Goal: Feedback & Contribution: Leave review/rating

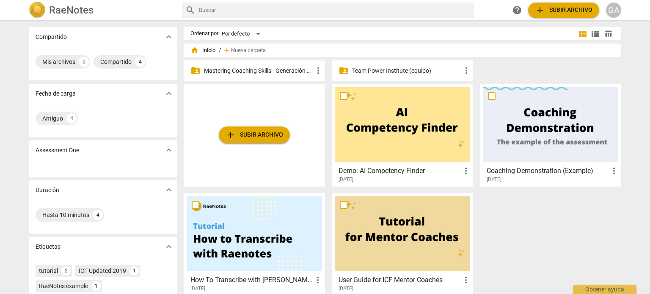
click at [246, 69] on p "Mastering Coaching Skills - Generación 31" at bounding box center [258, 70] width 109 height 9
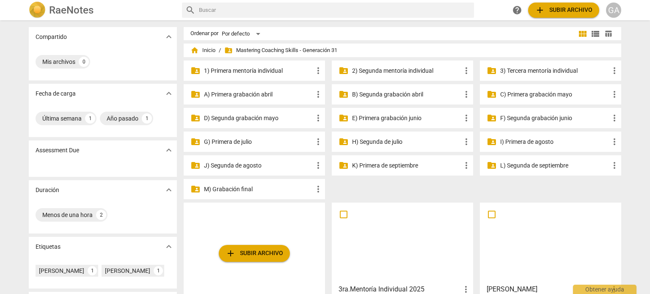
click at [540, 70] on p "3) Tercera mentoría individual" at bounding box center [554, 70] width 109 height 9
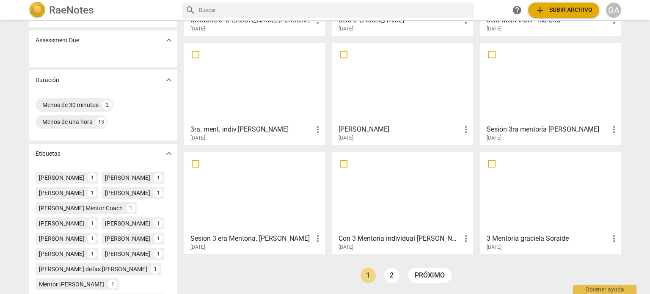
scroll to position [169, 0]
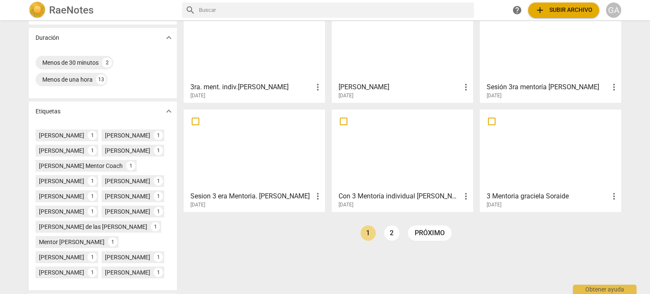
click at [422, 150] on div at bounding box center [402, 149] width 135 height 75
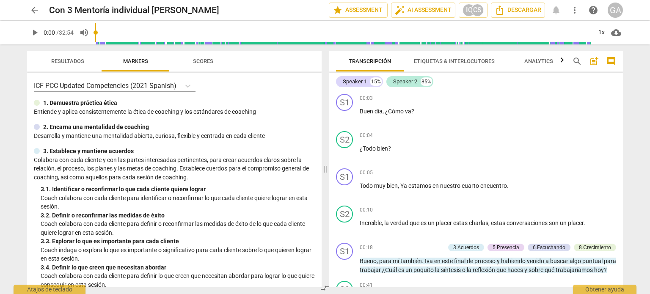
click at [452, 60] on span "Etiquetas & Interlocutores" at bounding box center [454, 61] width 81 height 6
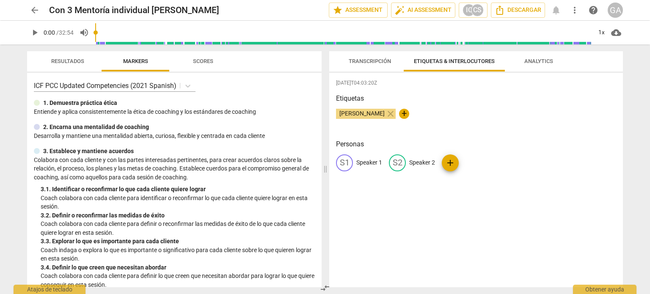
click at [405, 113] on span "+" at bounding box center [404, 114] width 10 height 10
type input "g"
type input "[PERSON_NAME] Mentor Coach"
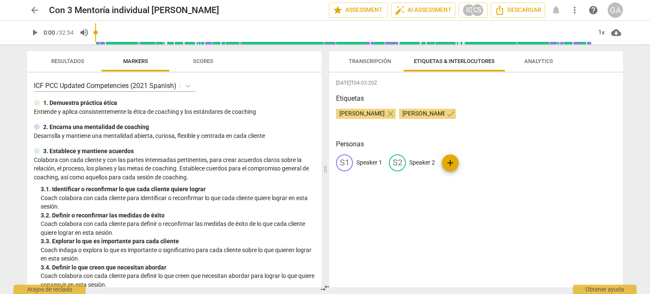
click at [363, 58] on span "Transcripción" at bounding box center [369, 61] width 42 height 6
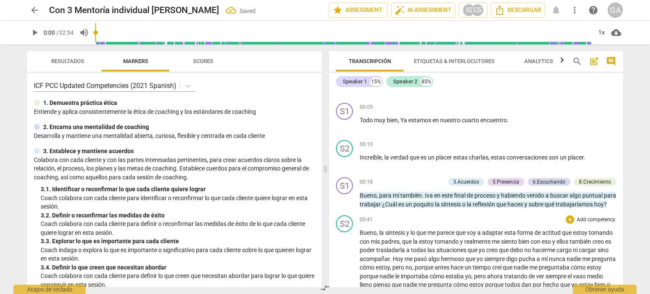
scroll to position [85, 0]
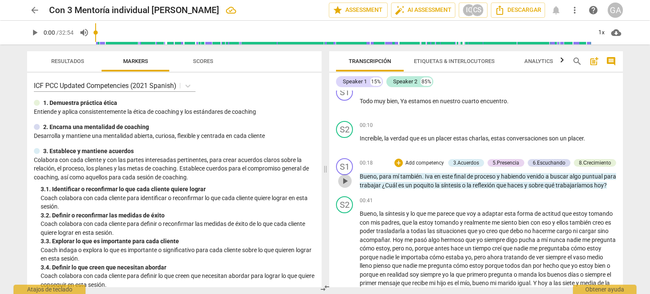
click at [347, 185] on span "play_arrow" at bounding box center [345, 181] width 10 height 10
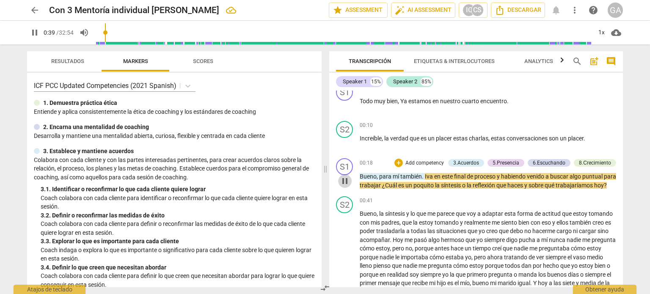
click at [348, 185] on span "pause" at bounding box center [345, 181] width 10 height 10
type input "40"
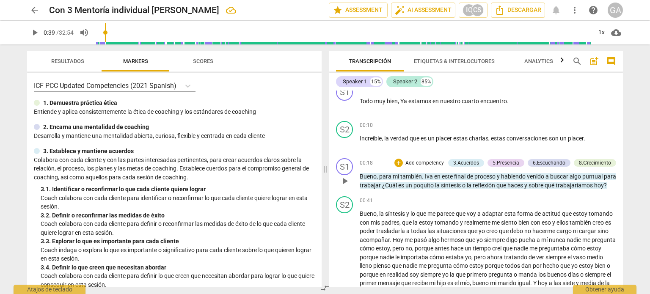
click at [425, 160] on p "Add competency" at bounding box center [424, 163] width 40 height 8
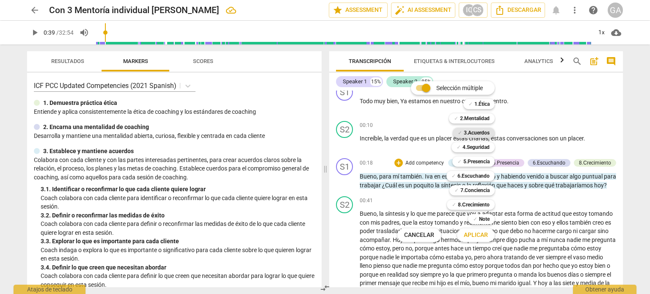
click at [470, 131] on b "3.Acuerdos" at bounding box center [476, 133] width 26 height 10
click at [482, 235] on span "Aplicar" at bounding box center [475, 235] width 24 height 8
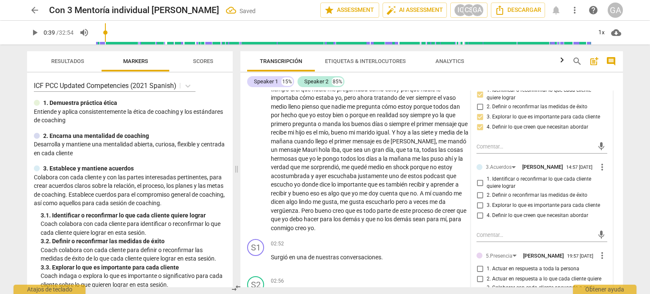
scroll to position [296, 0]
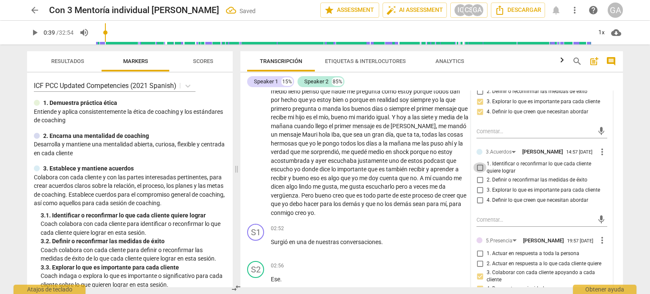
click at [479, 173] on input "1. Identificar o reconfirmar lo que cada cliente quiere lograr" at bounding box center [480, 167] width 14 height 10
checkbox input "true"
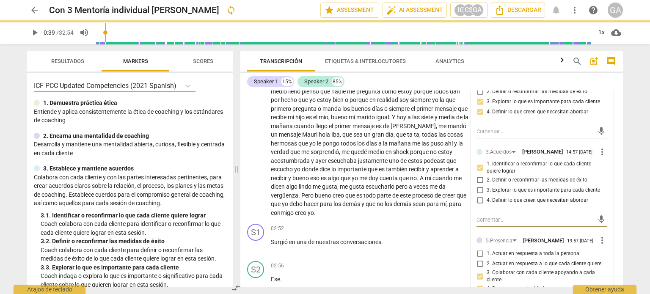
click at [482, 222] on textarea at bounding box center [534, 220] width 117 height 8
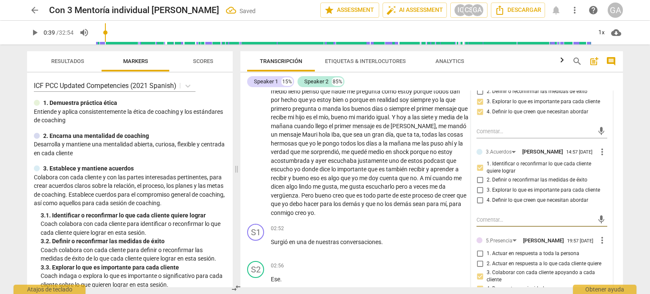
type textarea "S"
type textarea "Se"
type textarea "S"
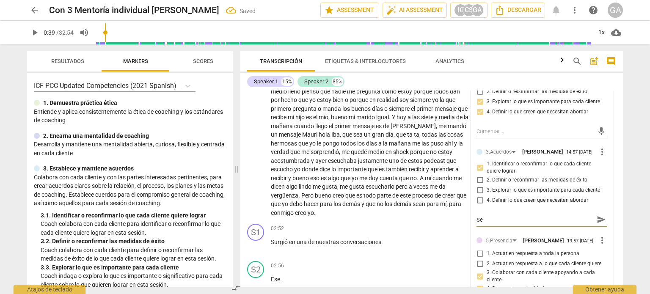
type textarea "S"
type textarea "A"
type textarea "Al"
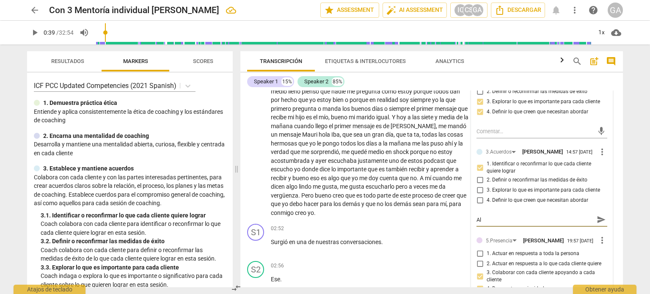
type textarea "Al"
type textarea "Al p"
type textarea "Al pa"
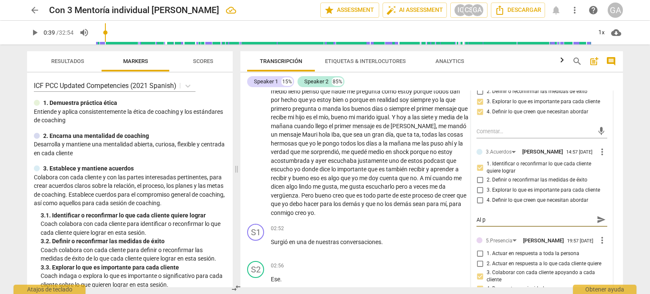
type textarea "Al pa"
type textarea "Al par"
type textarea "Al pare"
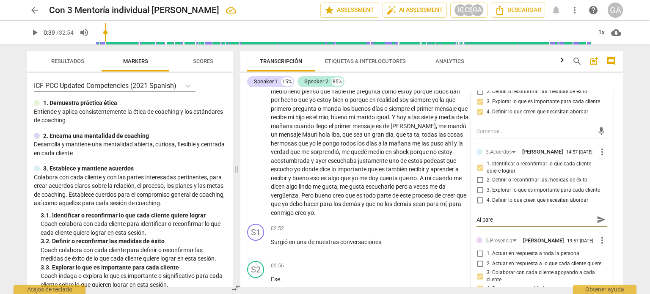
type textarea "Al parec"
type textarea "Al parece"
type textarea "Al parecer"
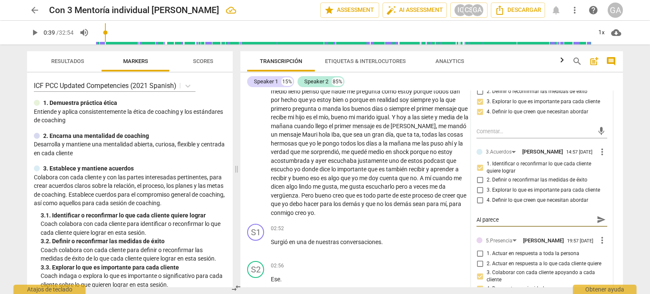
type textarea "Al parecer"
type textarea "Al parecer e"
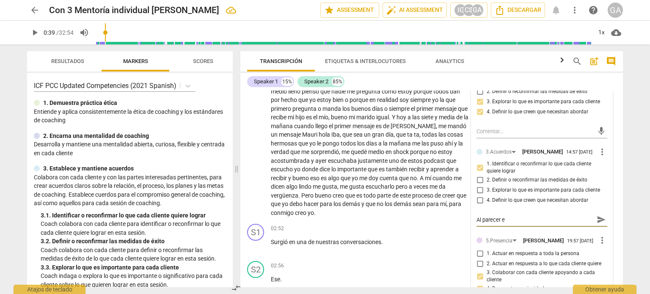
type textarea "Al parecer es"
type textarea "Al parecer es u"
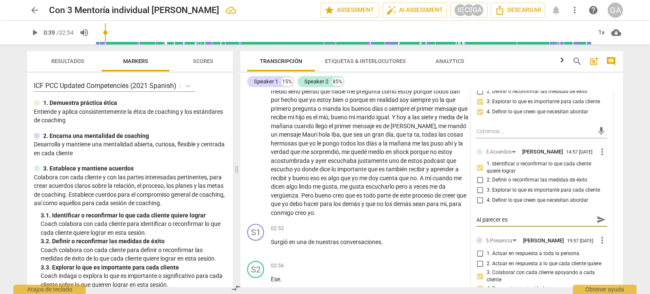
type textarea "Al parecer es u"
type textarea "Al parecer es un"
type textarea "Al parecer es una"
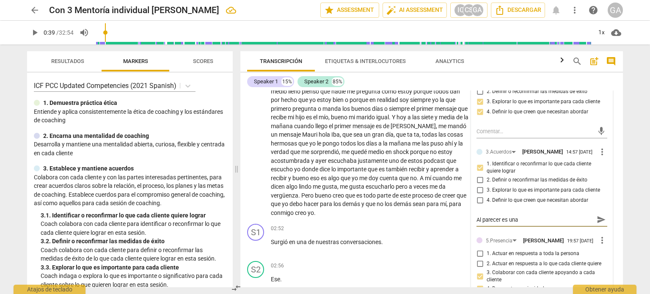
type textarea "Al parecer es una"
type textarea "Al parecer es una s"
type textarea "Al parecer es una se"
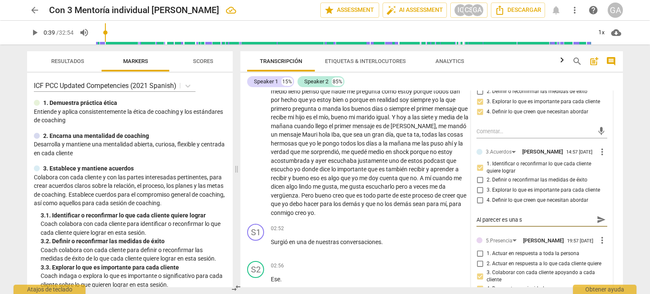
type textarea "Al parecer es una se"
type textarea "Al parecer es una ses"
type textarea "Al parecer es una sesi"
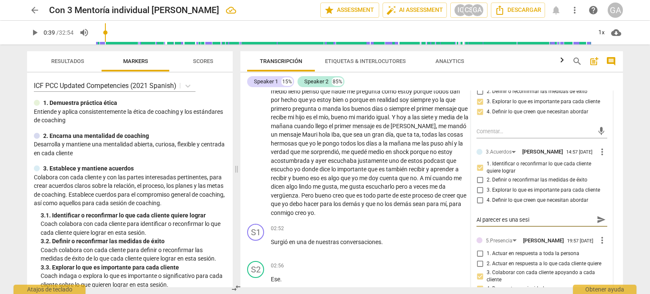
type textarea "Al parecer es una sesió"
type textarea "Al parecer es una sesión"
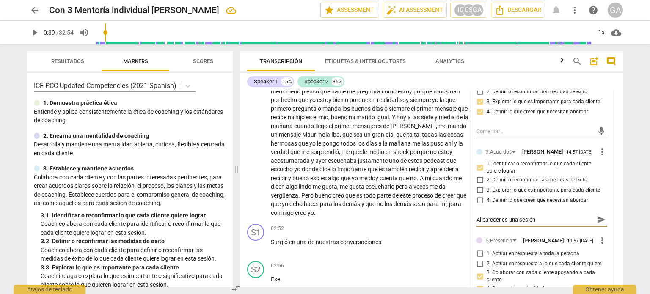
type textarea "Al parecer es una sesión"
type textarea "Al parecer es una sesión d"
type textarea "Al parecer es una sesión de"
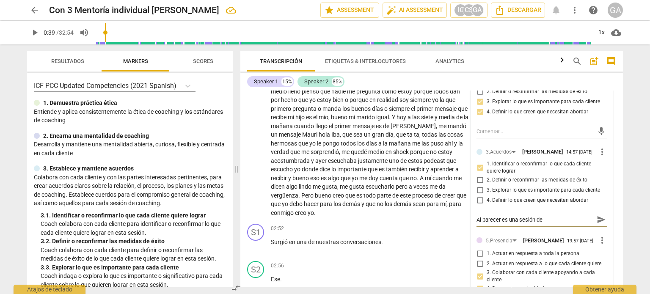
type textarea "Al parecer es una sesión de"
type textarea "Al parecer es una sesión de c"
type textarea "Al parecer es una sesión de ci"
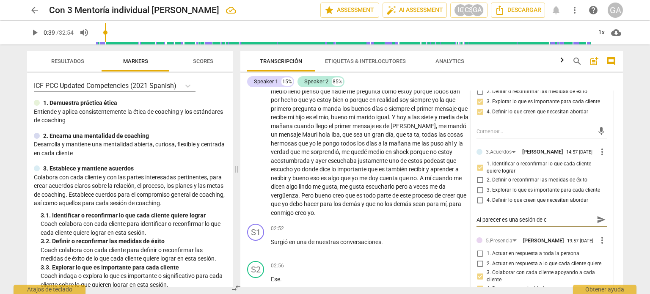
type textarea "Al parecer es una sesión de ci"
type textarea "Al parecer es una sesión de cie"
type textarea "Al parecer es una sesión de cier"
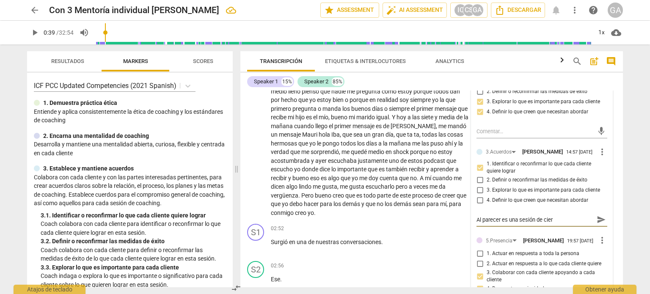
type textarea "Al parecer es una sesión de cierr"
type textarea "Al parecer es una sesión de cierre"
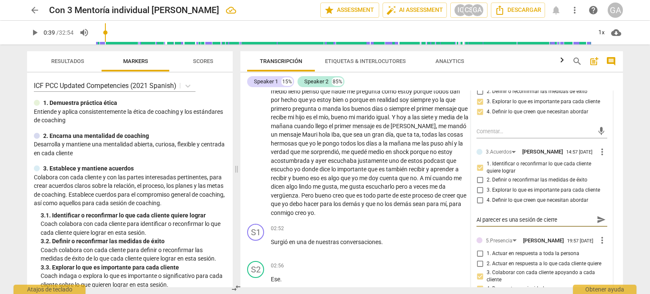
type textarea "Al parecer es una sesión de cierre"
type textarea "Al parecer es una sesión de cierre d"
type textarea "Al parecer es una sesión de cierre de"
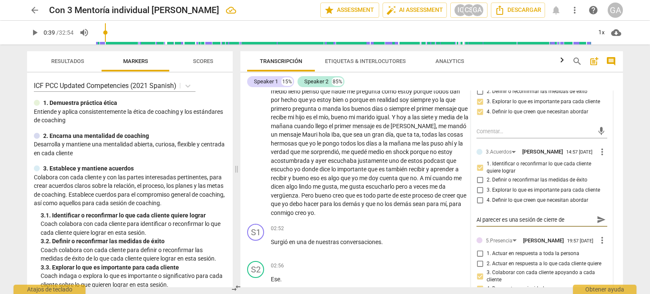
type textarea "Al parecer es una sesión de cierre de"
type textarea "Al parecer es una sesión de cierre de p"
type textarea "Al parecer es una sesión de cierre de pr"
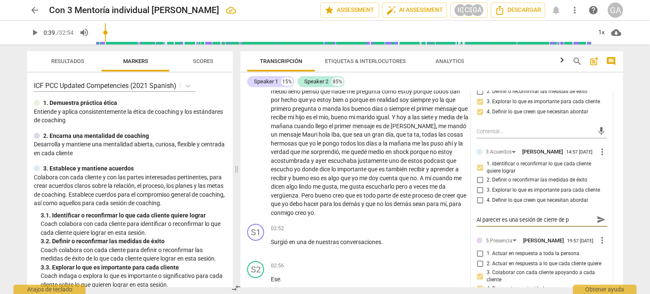
type textarea "Al parecer es una sesión de cierre de pr"
type textarea "Al parecer es una sesión de cierre de pro"
type textarea "Al parecer es una sesión de cierre de proc"
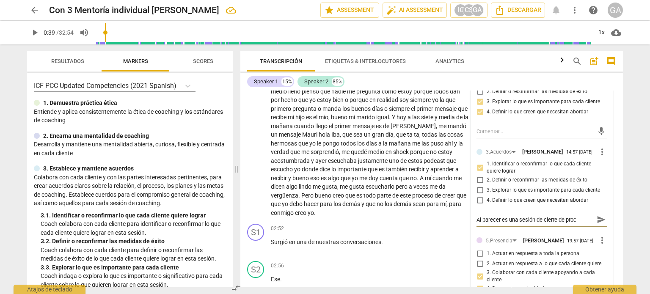
type textarea "Al parecer es una sesión de cierre de proce"
type textarea "Al parecer es una sesión de cierre de proces"
type textarea "Al parecer es una sesión de cierre de proceso"
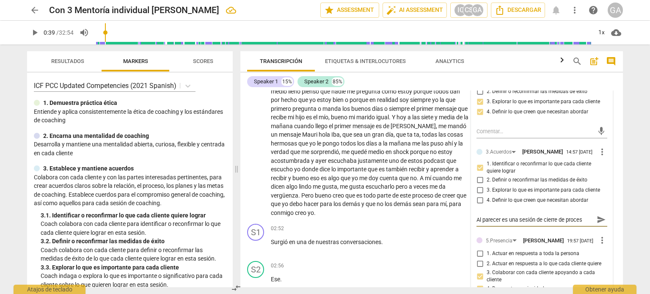
type textarea "Al parecer es una sesión de cierre de proceso"
type textarea "Al parecer es una sesión de cierre de proceso."
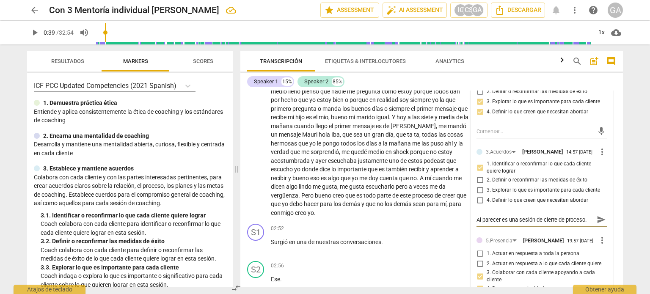
type textarea "Al parecer es una sesión de cierre de proceso. E"
type textarea "Al parecer es una sesión de cierre de proceso. El"
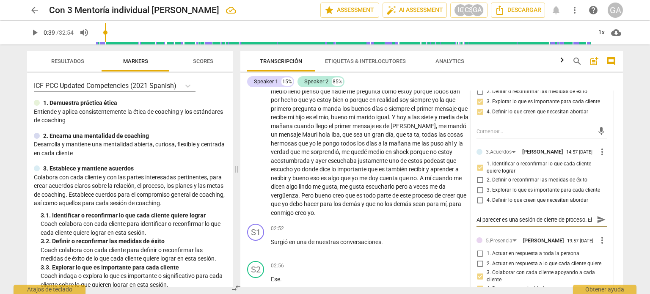
type textarea "Al parecer es una sesión de cierre de proceso. El"
type textarea "Al parecer es una sesión de cierre de proceso. El c"
type textarea "Al parecer es una sesión de cierre de proceso. El co"
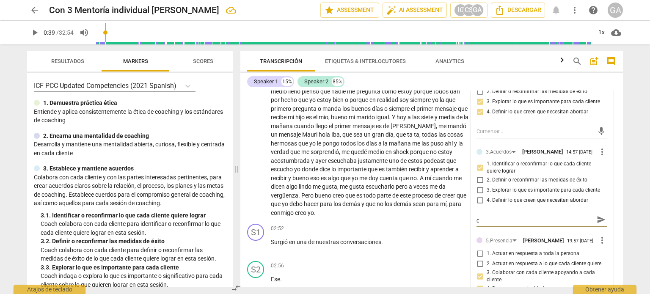
type textarea "Al parecer es una sesión de cierre de proceso. El co"
type textarea "Al parecer es una sesión de cierre de proceso. El coa"
type textarea "Al parecer es una sesión de cierre de proceso. El coac"
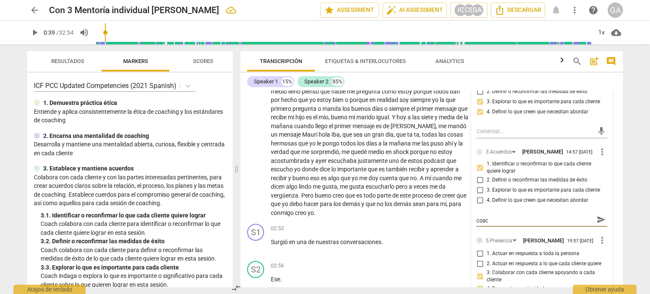
type textarea "Al parecer es una sesión de cierre de proceso. El coach"
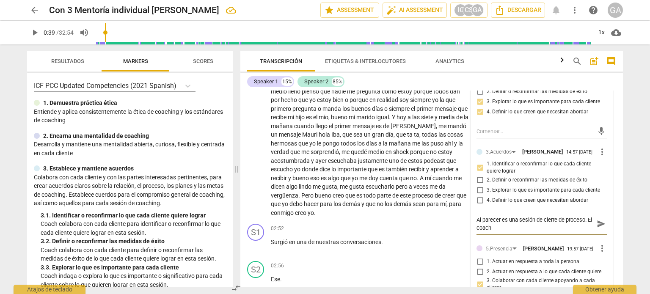
scroll to position [0, 0]
type textarea "Al parecer es una sesión de cierre de proceso. El coach"
type textarea "Al parecer es una sesión de cierre de proceso. El coach e"
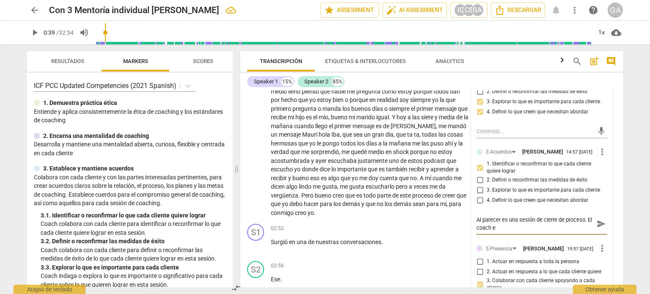
type textarea "Al parecer es una sesión de cierre de proceso. El coach ex"
type textarea "Al parecer es una sesión de cierre de proceso. El coach exp"
type textarea "Al parecer es una sesión de cierre de proceso. El coach expl"
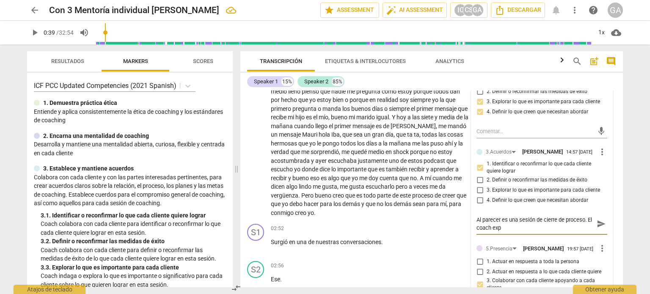
type textarea "Al parecer es una sesión de cierre de proceso. El coach expl"
type textarea "Al parecer es una sesión de cierre de proceso. El coach explo"
type textarea "Al parecer es una sesión de cierre de proceso. El coach explor"
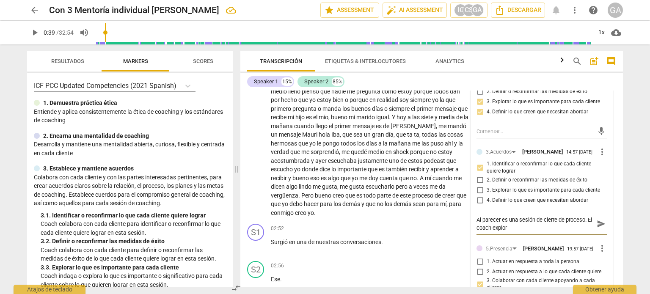
type textarea "Al parecer es una sesión de cierre de proceso. El coach explora"
type textarea "Al parecer es una sesión de cierre de proceso. El coach explora l"
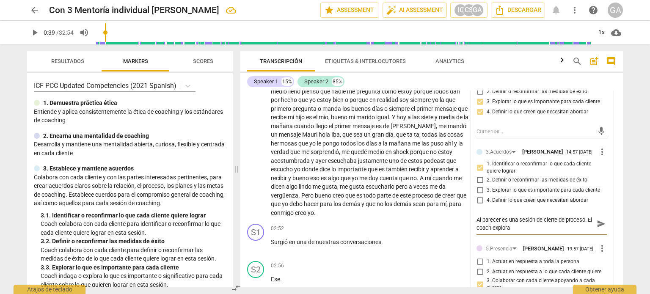
type textarea "Al parecer es una sesión de cierre de proceso. El coach explora l"
type textarea "Al parecer es una sesión de cierre de proceso. El coach explora lo"
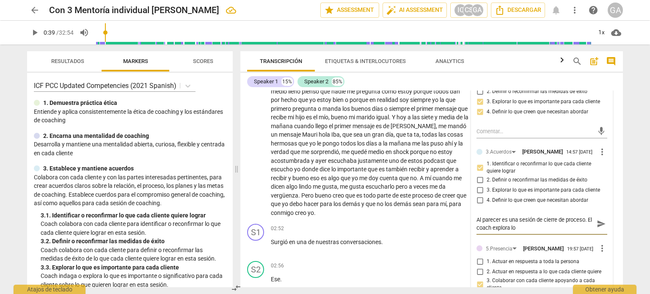
type textarea "Al parecer es una sesión de cierre de proceso. El coach explora lo q"
type textarea "Al parecer es una sesión de cierre de proceso. El coach explora lo qu"
type textarea "Al parecer es una sesión de cierre de proceso. El coach explora lo que"
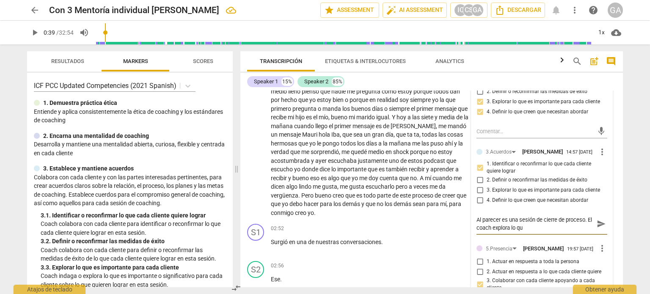
type textarea "Al parecer es una sesión de cierre de proceso. El coach explora lo que"
type textarea "Al parecer es una sesión de cierre de proceso. El coach explora lo que e"
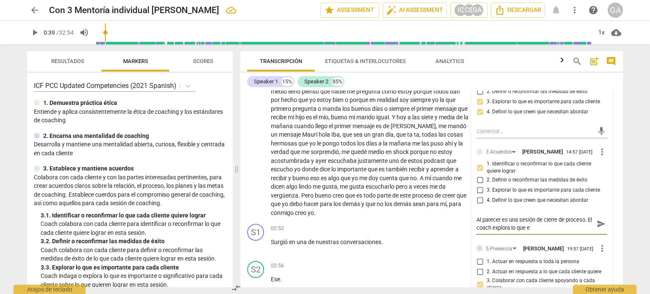
type textarea "Al parecer es una sesión de cierre de proceso. El coach explora lo que el"
type textarea "Al parecer es una sesión de cierre de proceso. El coach explora lo que el c"
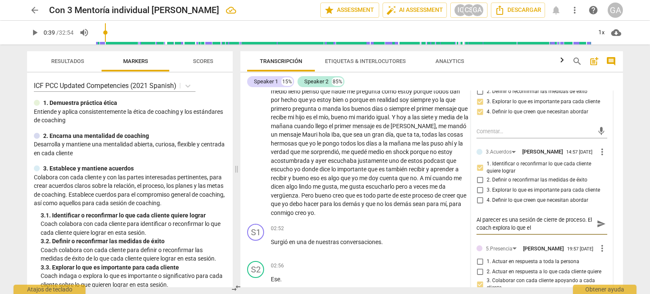
type textarea "Al parecer es una sesión de cierre de proceso. El coach explora lo que el c"
type textarea "Al parecer es una sesión de cierre de proceso. El coach explora lo que el cl"
type textarea "Al parecer es una sesión de cierre de proceso. El coach explora lo que el cli"
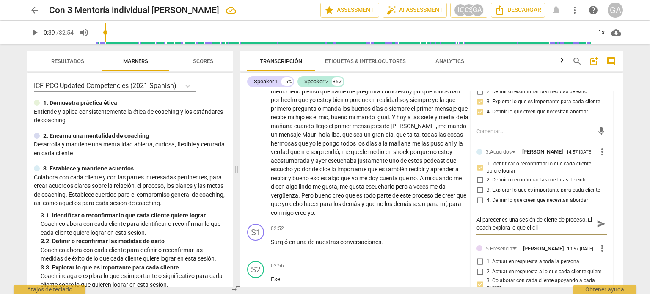
type textarea "Al parecer es una sesión de cierre de proceso. El coach explora lo que el clie"
type textarea "Al parecer es una sesión de cierre de proceso. El coach explora lo que el cliet"
type textarea "Al parecer es una sesión de cierre de proceso. El coach explora lo que el clie"
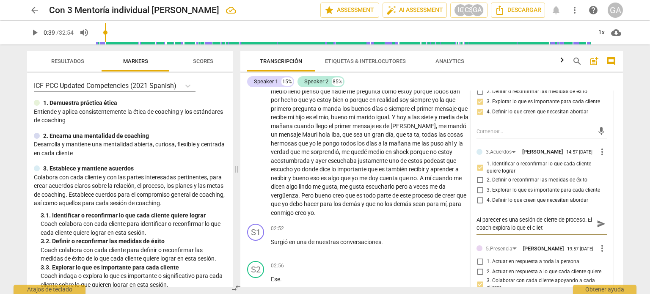
type textarea "Al parecer es una sesión de cierre de proceso. El coach explora lo que el clie"
type textarea "Al parecer es una sesión de cierre de proceso. El coach explora lo que el clien"
type textarea "Al parecer es una sesión de cierre de proceso. El coach explora lo que el client"
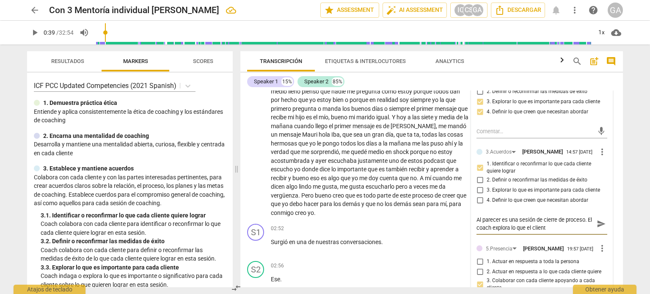
type textarea "Al parecer es una sesión de cierre de proceso. El coach explora lo que el clien…"
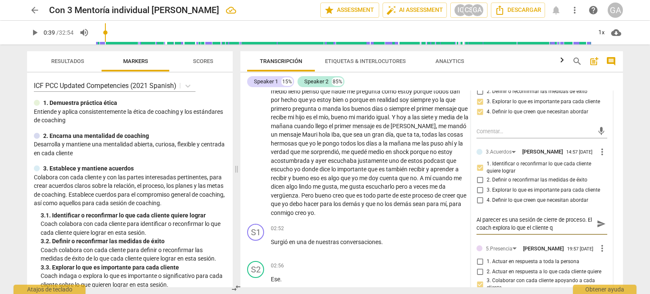
type textarea "Al parecer es una sesión de cierre de proceso. El coach explora lo que el clien…"
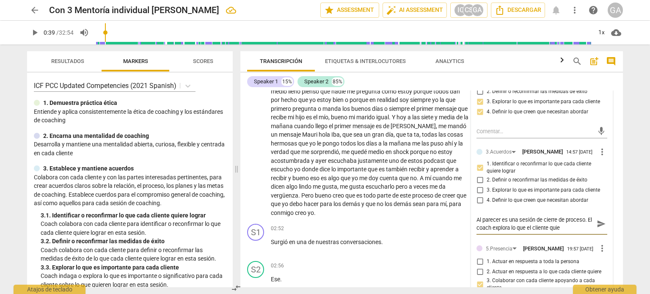
type textarea "Al parecer es una sesión de cierre de proceso. El coach explora lo que el clien…"
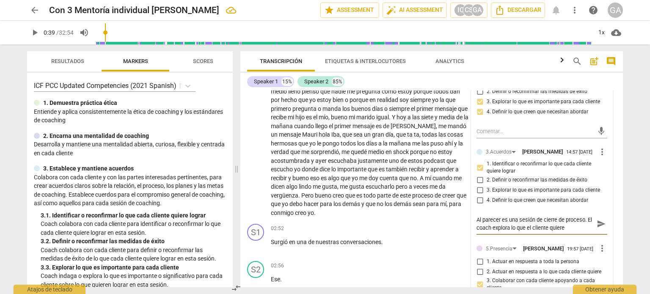
type textarea "Al parecer es una sesión de cierre de proceso. El coach explora lo que el clien…"
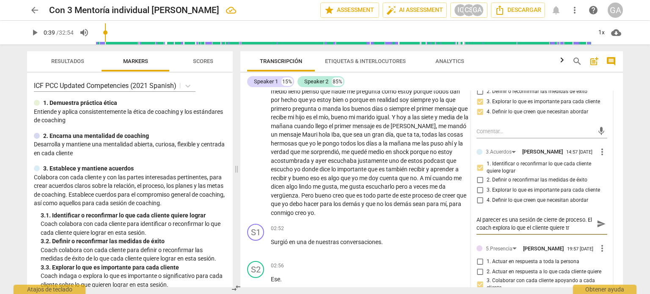
type textarea "Al parecer es una sesión de cierre de proceso. El coach explora lo que el clien…"
click at [590, 223] on textarea "Al parecer es una sesión de cierre de proceso. El coach explora lo que el clien…" at bounding box center [534, 224] width 117 height 16
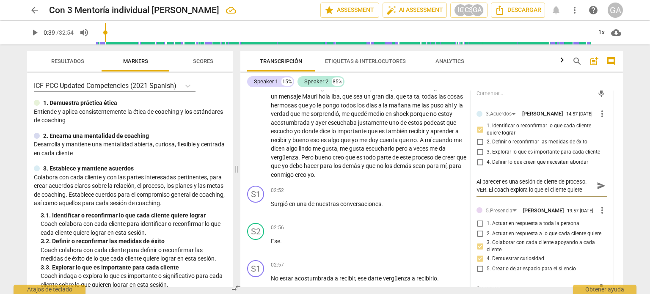
scroll to position [338, 0]
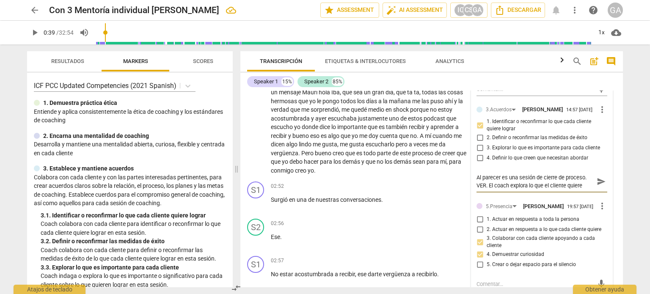
click at [487, 189] on textarea "Al parecer es una sesión de cierre de proceso. VER. El coach explora lo que el …" at bounding box center [534, 181] width 117 height 16
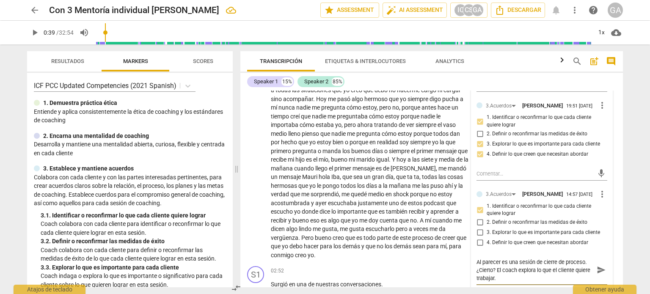
scroll to position [296, 0]
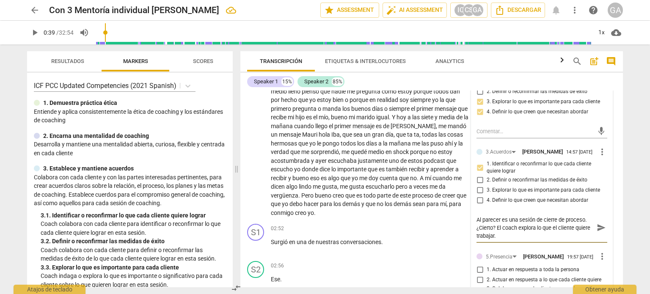
click at [498, 240] on textarea "Al parecer es una sesión de cierre de proceso. ¿Cierto? El coach explora lo que…" at bounding box center [534, 228] width 117 height 24
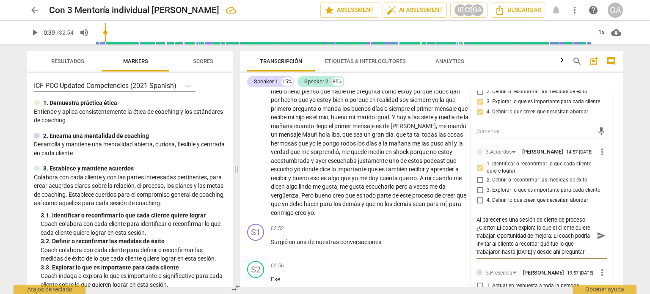
scroll to position [7, 0]
click at [494, 225] on textarea "Al parecer es una sesión de cierre de proceso. ¿Cierto? El coach explora lo que…" at bounding box center [534, 236] width 117 height 40
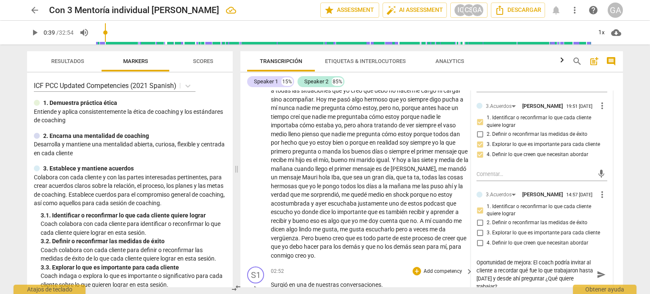
scroll to position [254, 0]
click at [598, 197] on span "more_vert" at bounding box center [602, 194] width 10 height 10
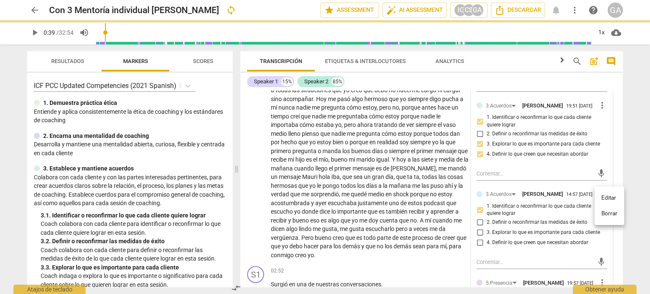
scroll to position [0, 0]
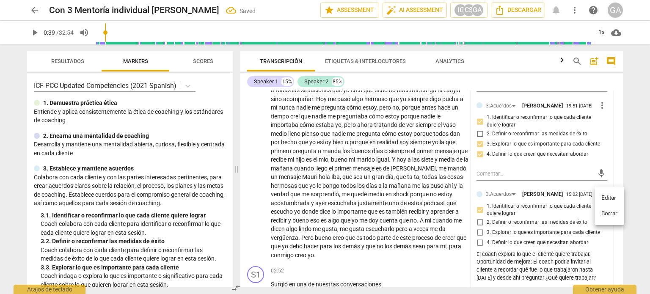
click at [602, 214] on li "Borrar" at bounding box center [609, 214] width 30 height 16
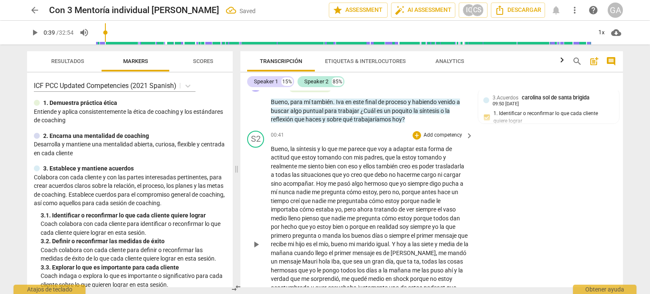
scroll to position [85, 0]
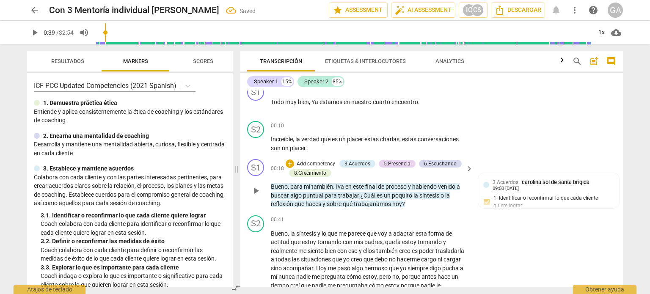
click at [324, 160] on p "Add competency" at bounding box center [316, 164] width 40 height 8
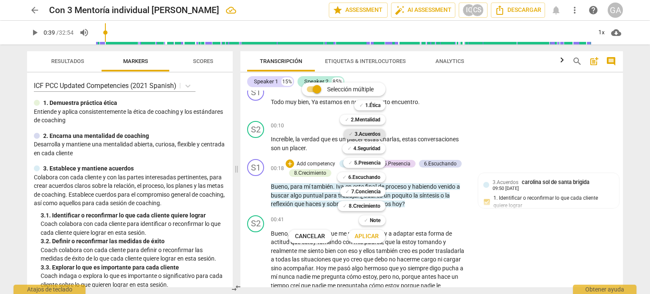
click at [370, 131] on b "3.Acuerdos" at bounding box center [367, 134] width 26 height 10
click at [370, 205] on b "8.Сrecimiento" at bounding box center [364, 206] width 32 height 10
click at [375, 236] on span "Aplicar" at bounding box center [366, 236] width 24 height 8
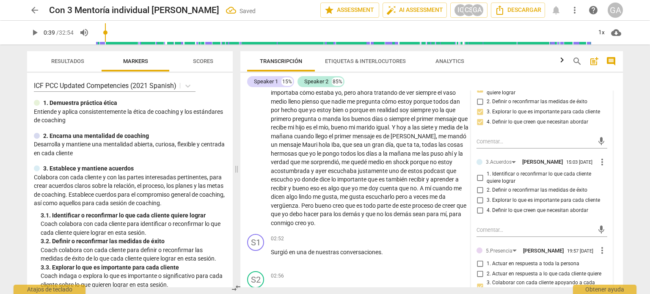
scroll to position [296, 0]
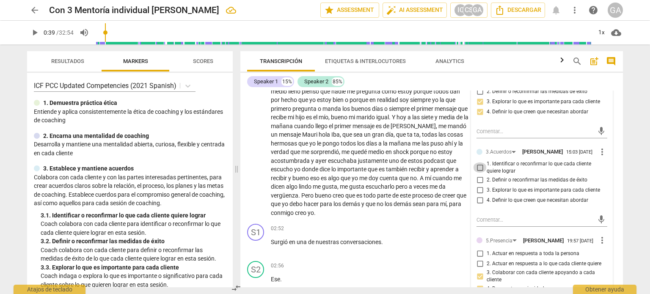
click at [480, 173] on input "1. Identificar o reconfirmar lo que cada cliente quiere lograr" at bounding box center [480, 167] width 14 height 10
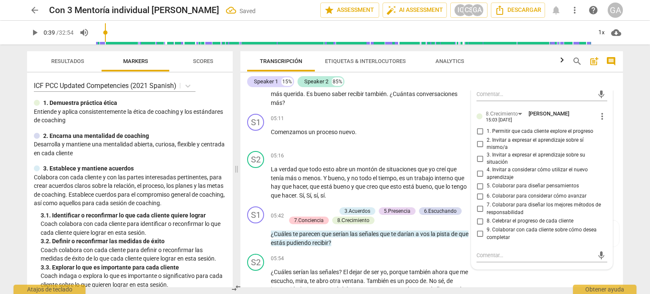
scroll to position [803, 0]
click at [478, 148] on input "2. Invitar a expresar el aprendizaje sobre sí mismo/a" at bounding box center [480, 143] width 14 height 10
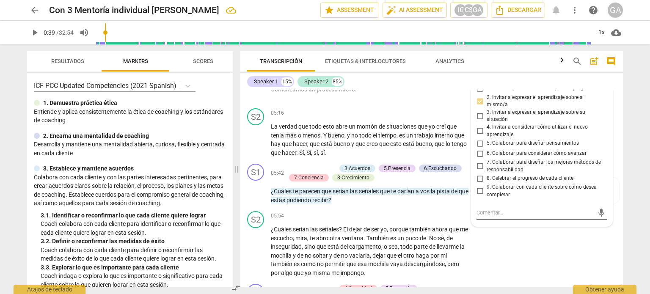
click at [481, 216] on div "mic" at bounding box center [541, 213] width 131 height 14
click at [477, 217] on textarea at bounding box center [534, 212] width 117 height 8
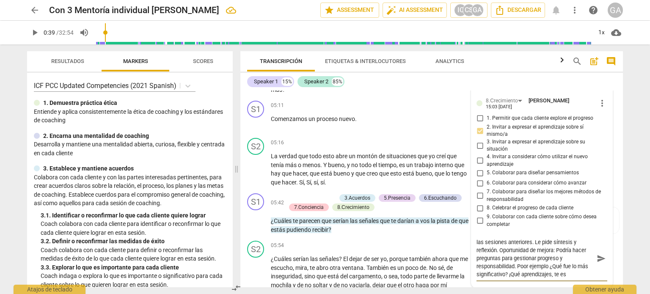
scroll to position [8, 0]
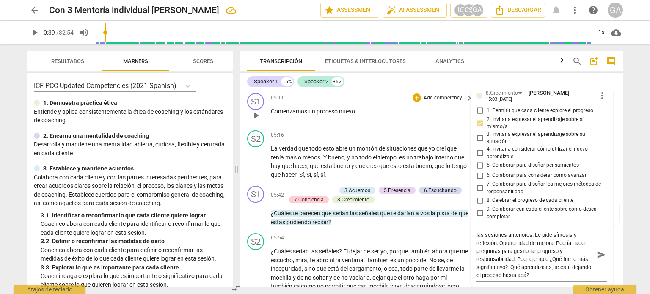
drag, startPoint x: 532, startPoint y: 273, endPoint x: 354, endPoint y: 127, distance: 230.2
click at [354, 123] on div "05:11 + Add competency keyboard_arrow_right Comenzamos un proceso nuevo ." at bounding box center [372, 108] width 203 height 30
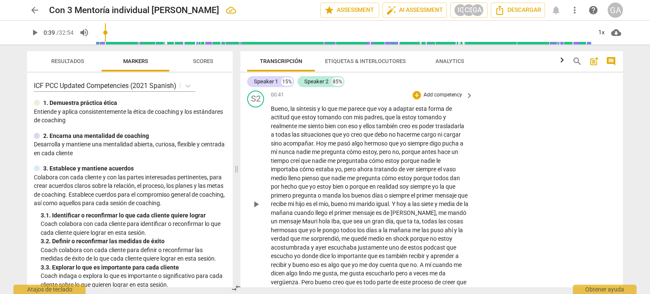
scroll to position [211, 0]
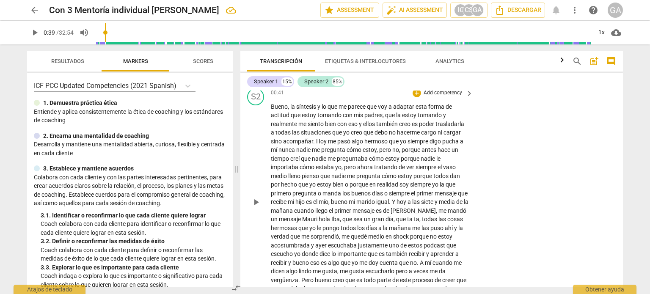
click at [257, 197] on span "play_arrow" at bounding box center [256, 202] width 10 height 10
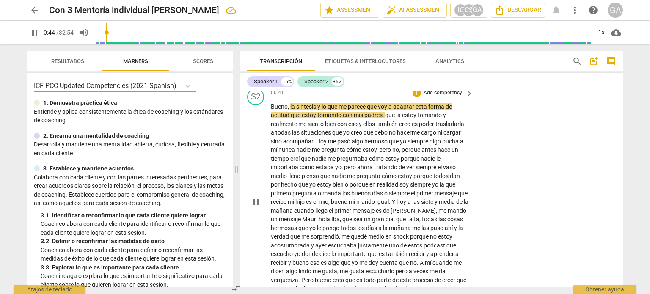
click at [256, 198] on span "pause" at bounding box center [256, 202] width 10 height 10
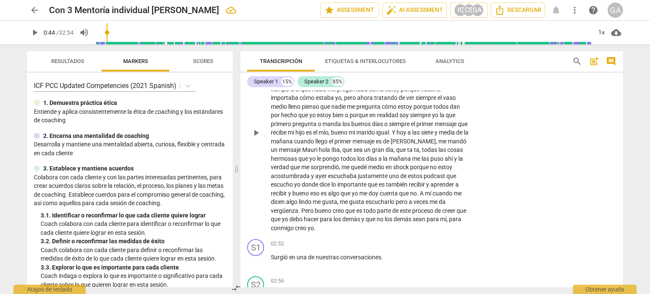
scroll to position [296, 0]
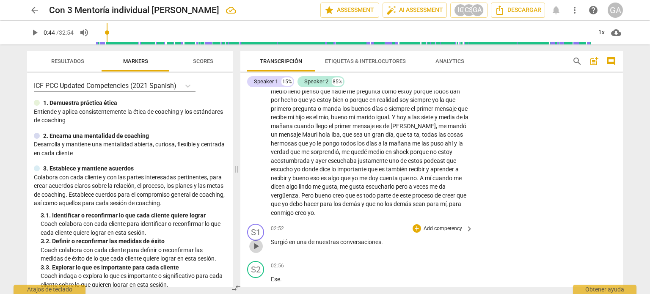
click at [259, 248] on span "play_arrow" at bounding box center [256, 246] width 10 height 10
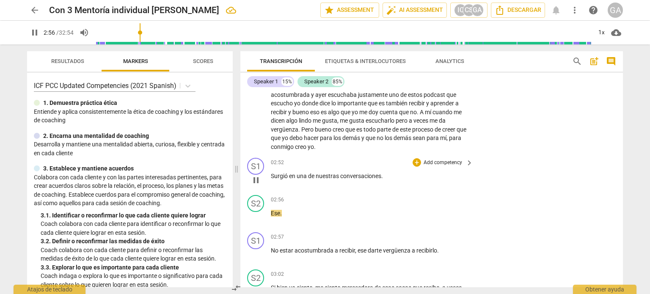
scroll to position [381, 0]
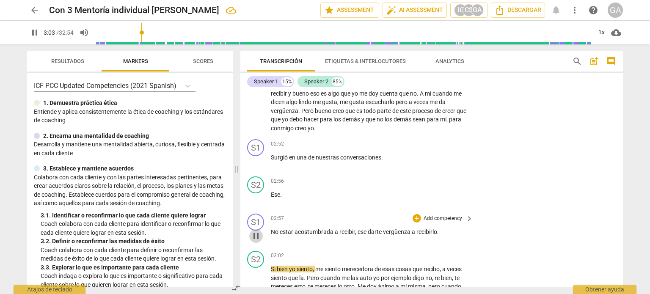
click at [259, 236] on span "pause" at bounding box center [256, 236] width 10 height 10
click at [438, 219] on p "Add competency" at bounding box center [442, 219] width 40 height 8
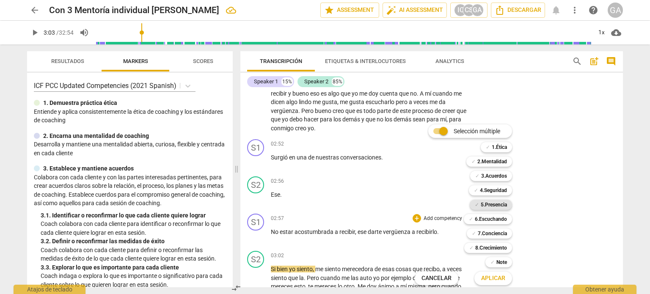
click at [501, 203] on b "5.Presencia" at bounding box center [493, 205] width 26 height 10
click at [493, 276] on span "Aplicar" at bounding box center [493, 278] width 24 height 8
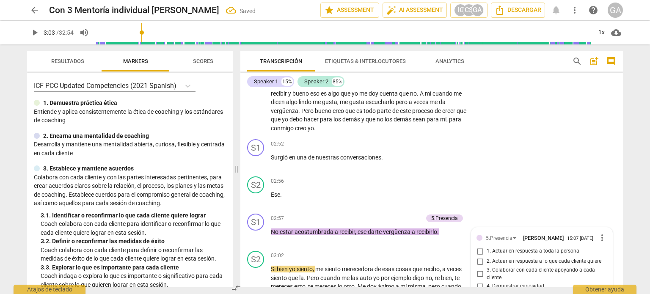
scroll to position [509, 0]
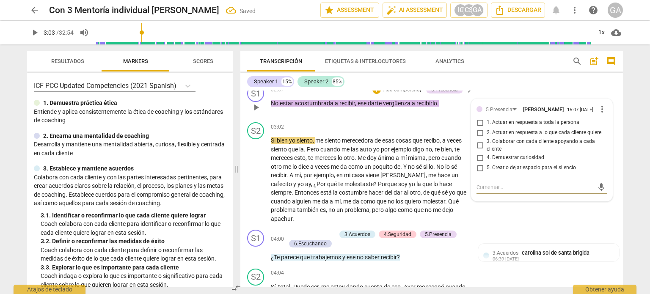
click at [477, 122] on input "1. Actuar en respuesta a toda la persona" at bounding box center [480, 123] width 14 height 10
click at [485, 189] on textarea at bounding box center [534, 187] width 117 height 8
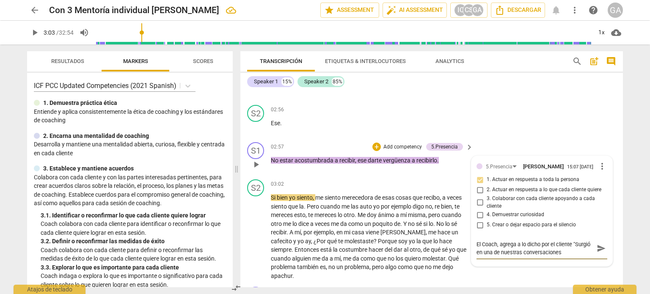
scroll to position [467, 0]
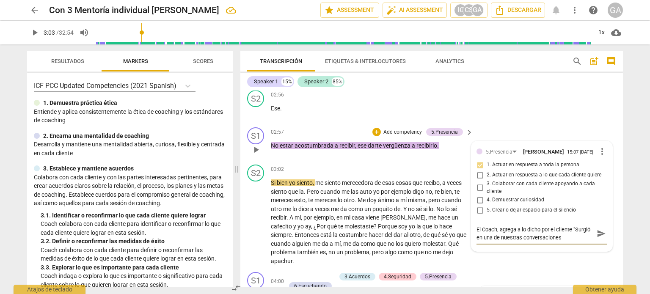
click at [567, 236] on textarea "El Coach, agrega a lo dicho por el cliente "Surgió en una de nuestras conversac…" at bounding box center [534, 233] width 117 height 16
click at [441, 142] on p "No estar acostumbrada a recibir , ese darte vergüenza a recibirlo ." at bounding box center [370, 145] width 198 height 9
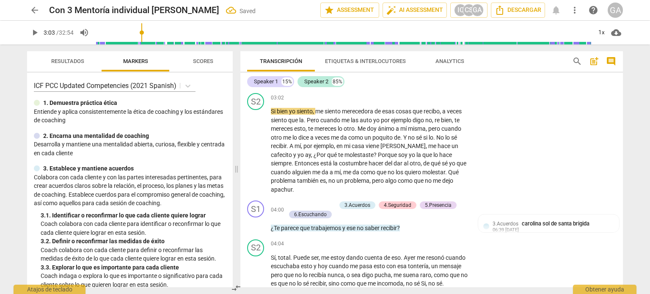
scroll to position [551, 0]
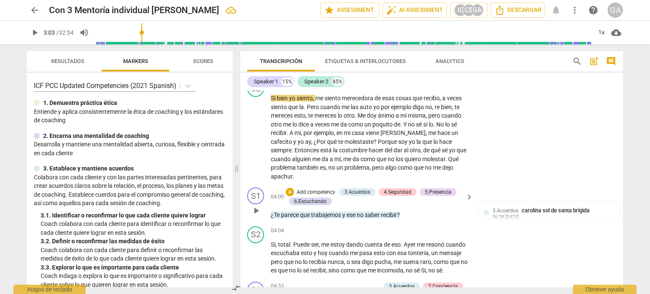
click at [313, 190] on p "Add competency" at bounding box center [316, 193] width 40 height 8
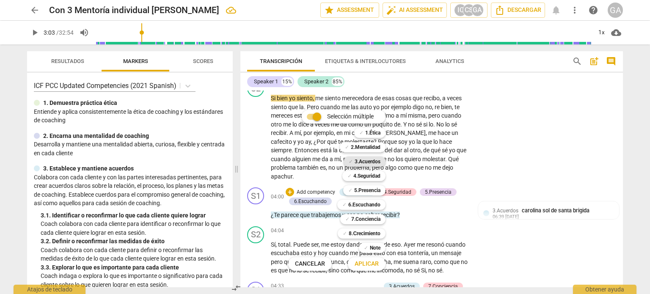
click at [365, 159] on b "3.Acuerdos" at bounding box center [367, 161] width 26 height 10
click at [365, 265] on span "Aplicar" at bounding box center [366, 264] width 24 height 8
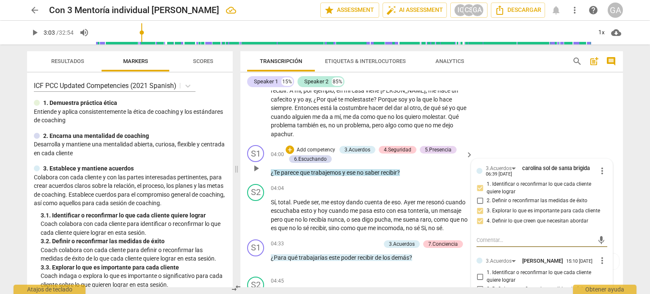
scroll to position [636, 0]
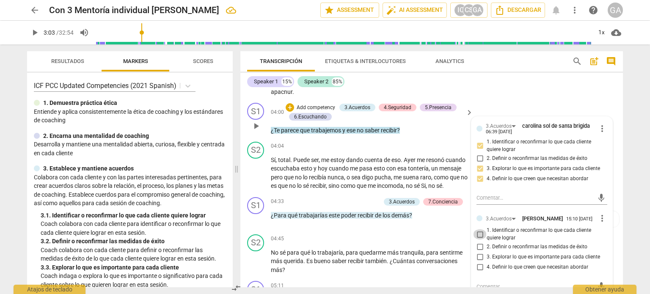
click at [478, 233] on input "1. Identificar o reconfirmar lo que cada cliente quiere lograr" at bounding box center [480, 234] width 14 height 10
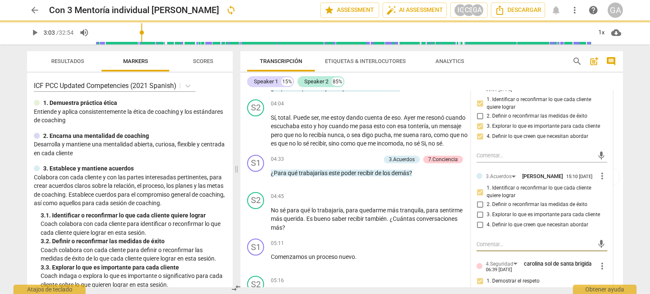
click at [482, 245] on textarea at bounding box center [534, 244] width 117 height 8
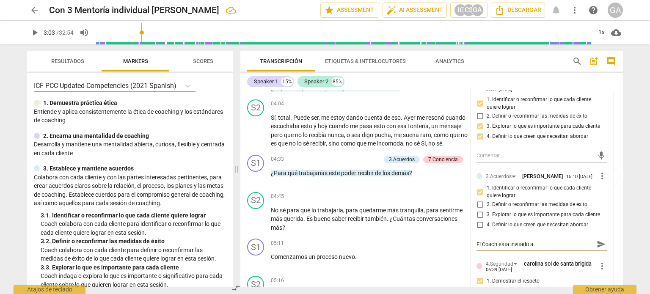
click at [482, 244] on textarea "El Coach esta invitado a" at bounding box center [534, 244] width 117 height 8
click at [541, 243] on textarea "El Coach esta invitado a" at bounding box center [534, 244] width 117 height 8
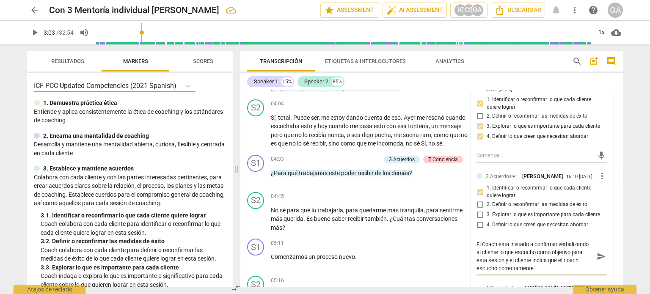
scroll to position [721, 0]
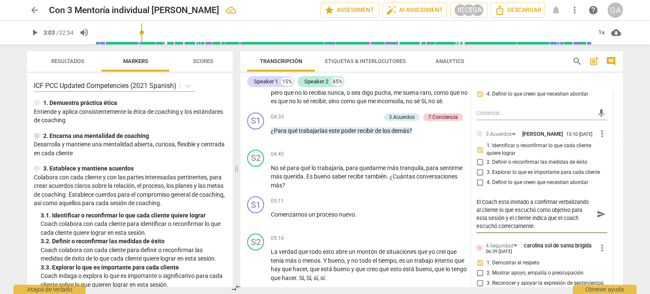
click at [476, 204] on textarea "El Coach esta invitado a confirmar verbalizando al cliente lo que escuchó como …" at bounding box center [534, 214] width 117 height 32
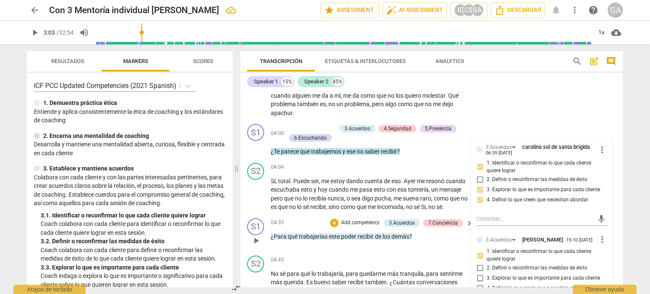
scroll to position [594, 0]
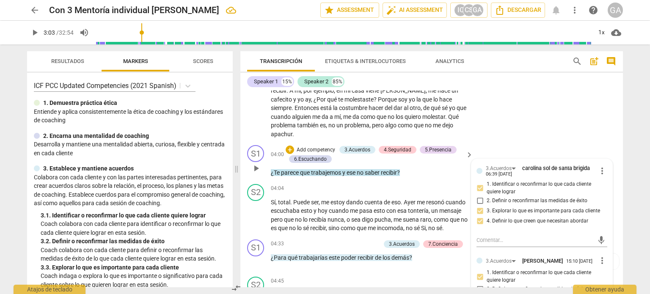
click at [413, 170] on p "¿Te parece que trabajemos y ese no saber recibir ?" at bounding box center [370, 172] width 198 height 9
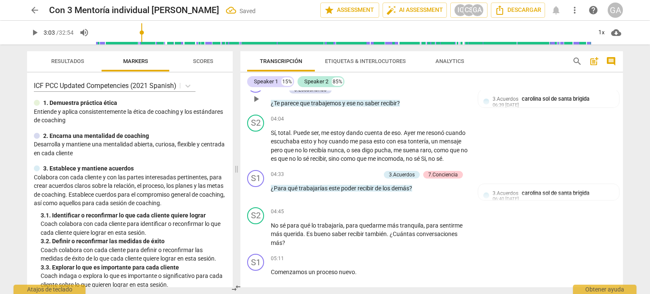
scroll to position [678, 0]
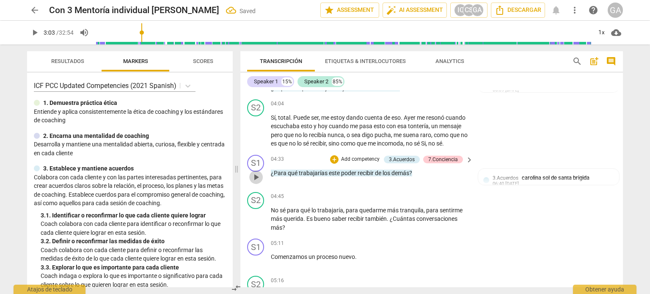
click at [257, 180] on span "play_arrow" at bounding box center [256, 177] width 10 height 10
click at [257, 180] on span "pause" at bounding box center [256, 177] width 10 height 10
click at [354, 162] on p "Add competency" at bounding box center [360, 160] width 40 height 8
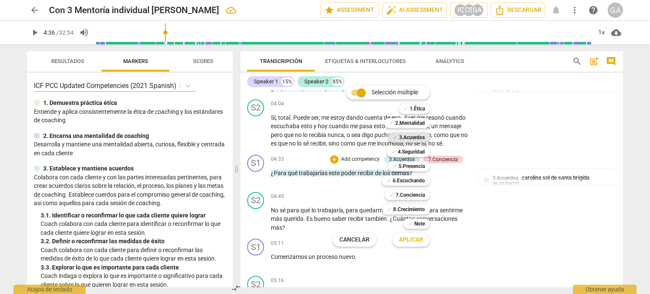
click at [411, 137] on b "3.Acuerdos" at bounding box center [412, 137] width 26 height 10
click at [405, 240] on span "Aplicar" at bounding box center [411, 240] width 24 height 8
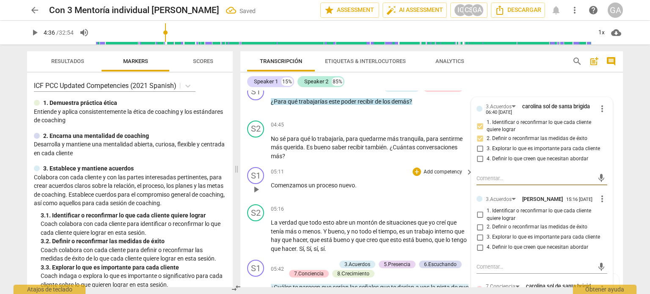
scroll to position [763, 0]
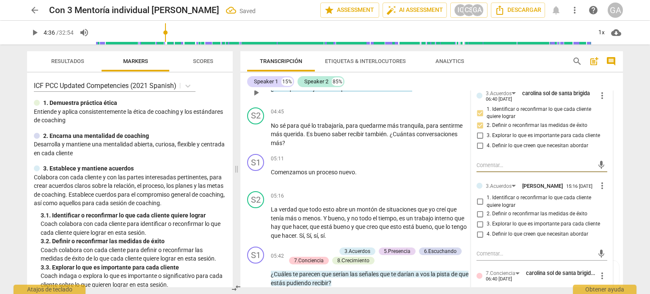
click at [477, 229] on input "3. Explorar lo que es importante para cada cliente" at bounding box center [480, 224] width 14 height 10
click at [485, 258] on textarea at bounding box center [534, 254] width 117 height 8
click at [474, 264] on div "3.Acuerdos carolina sol de santa [PERSON_NAME] 06:40 [DATE] more_vert 1. Identi…" at bounding box center [541, 253] width 141 height 339
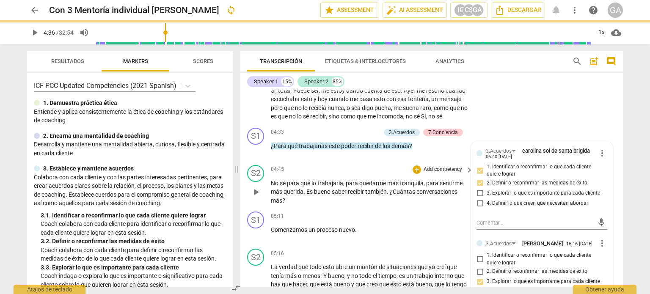
scroll to position [721, 0]
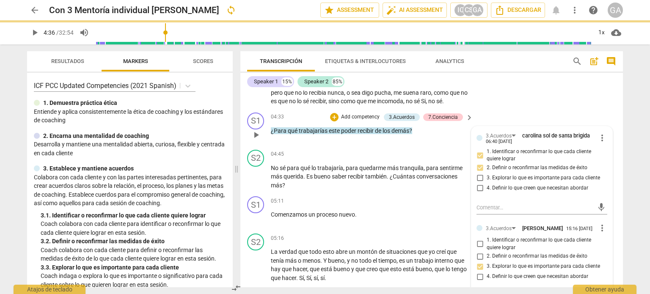
click at [333, 134] on span "este" at bounding box center [335, 130] width 12 height 7
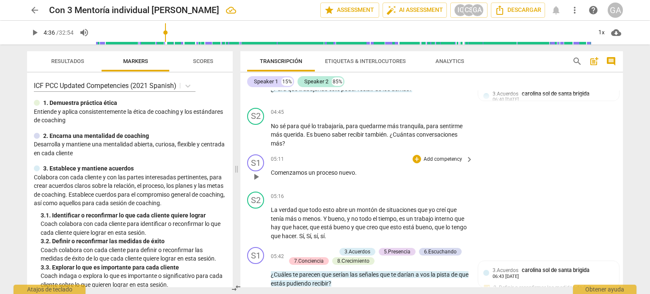
scroll to position [763, 0]
click at [428, 163] on p "Add competency" at bounding box center [442, 159] width 40 height 8
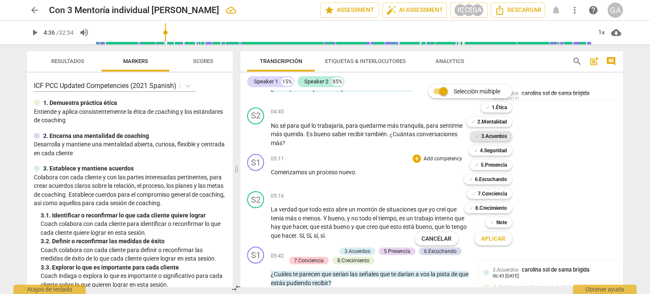
click at [498, 135] on b "3.Acuerdos" at bounding box center [494, 136] width 26 height 10
click at [490, 238] on span "Aplicar" at bounding box center [493, 239] width 24 height 8
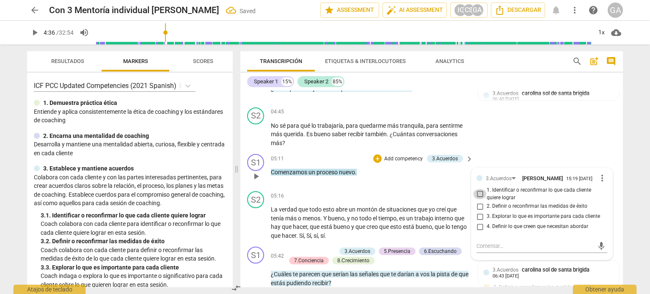
click at [477, 199] on input "1. Identificar o reconfirmar lo que cada cliente quiere lograr" at bounding box center [480, 194] width 14 height 10
click at [482, 250] on textarea at bounding box center [534, 246] width 117 height 8
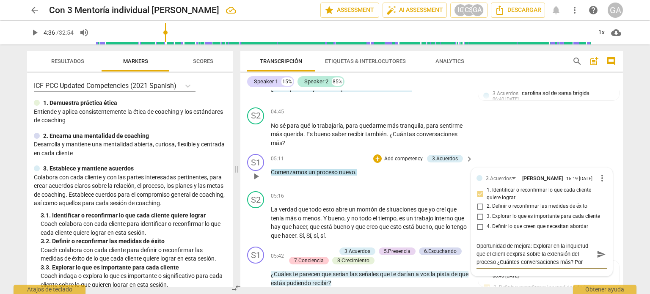
scroll to position [7, 0]
click at [564, 266] on textarea "Oportunidad de mejora: Explorar en la inquietud que el client eexprsa sobre la …" at bounding box center [534, 254] width 117 height 24
click at [361, 177] on p "Comenzamos un proceso nuevo ." at bounding box center [370, 172] width 198 height 9
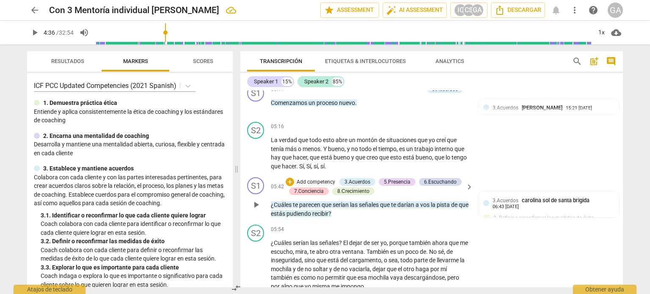
scroll to position [847, 0]
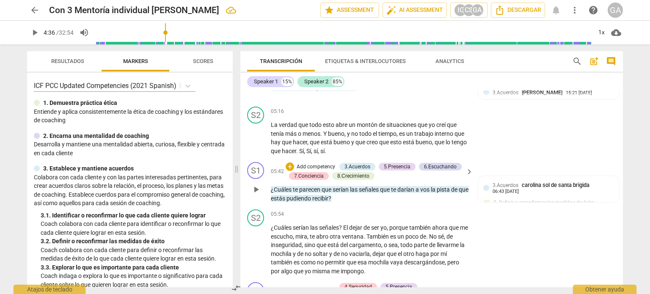
click at [319, 170] on p "Add competency" at bounding box center [316, 167] width 40 height 8
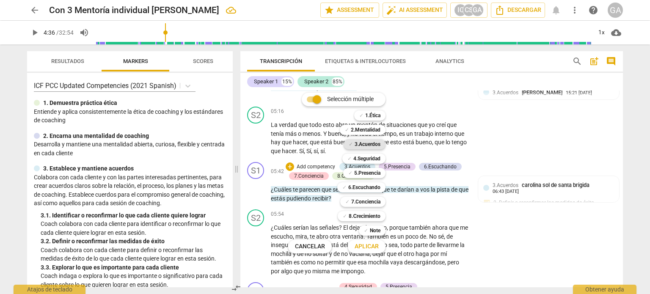
click at [370, 142] on b "3.Acuerdos" at bounding box center [367, 144] width 26 height 10
click at [375, 241] on button "Aplicar" at bounding box center [367, 246] width 38 height 15
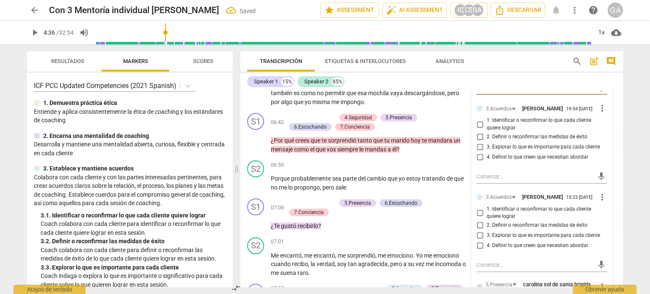
scroll to position [1059, 0]
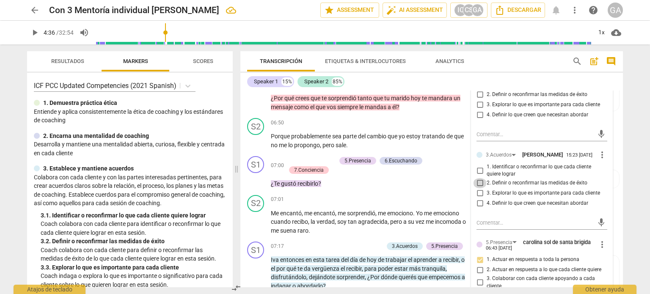
click at [479, 188] on input "2. Definir o reconfirmar las medidas de éxito" at bounding box center [480, 183] width 14 height 10
click at [482, 227] on textarea at bounding box center [534, 223] width 117 height 8
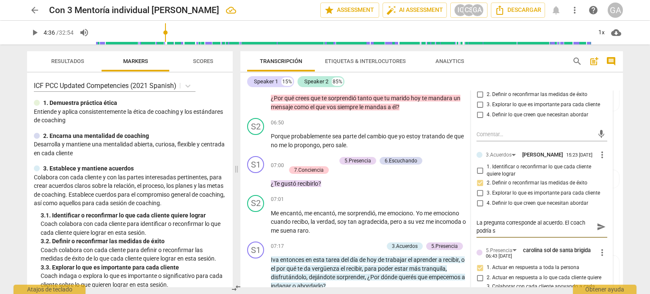
scroll to position [0, 0]
click at [559, 235] on textarea "La pregunta corresponde al acuerdo. El coach podría ser más efectivo si explora" at bounding box center [534, 227] width 117 height 16
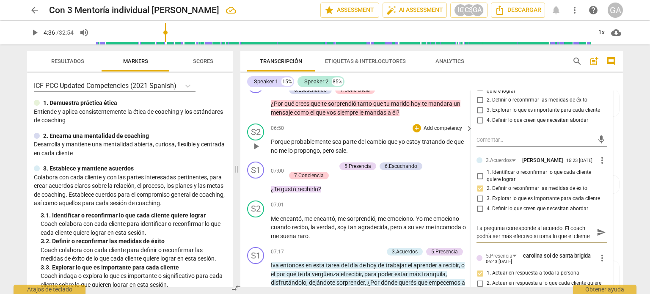
scroll to position [1059, 0]
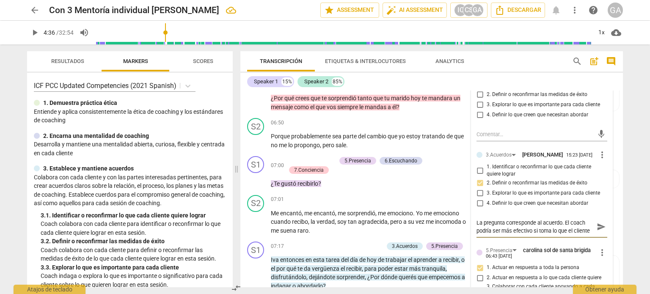
click at [573, 235] on textarea "La pregunta corresponde al acuerdo. El coach podría ser más efectivo si toma lo…" at bounding box center [534, 227] width 117 height 16
click at [493, 235] on textarea "La pregunta corresponde al acuerdo. El coach podría ser más efectivo si toma fr…" at bounding box center [534, 227] width 117 height 16
click at [551, 233] on textarea "La pregunta corresponde al acuerdo. El coach podría ser más efectivo si toma fr…" at bounding box center [534, 227] width 117 height 16
click at [492, 235] on textarea "La pregunta corresponde al acuerdo. El coach podría ser más efectivo si toma de…" at bounding box center [534, 227] width 117 height 16
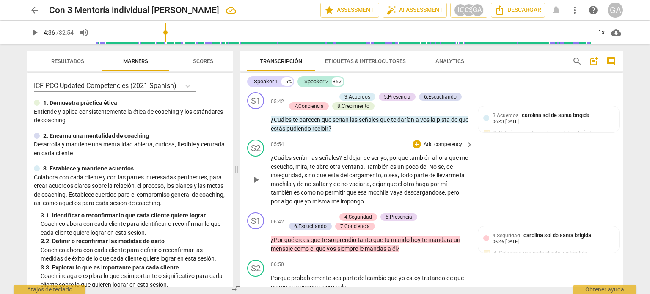
scroll to position [974, 0]
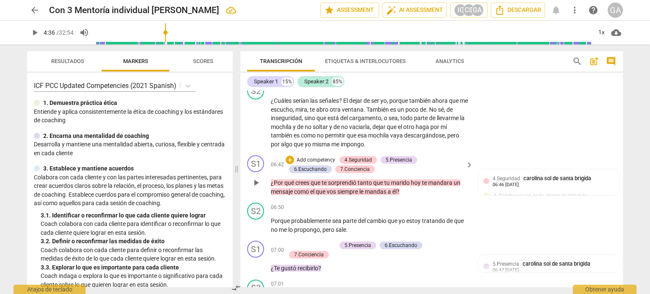
click at [316, 164] on p "Add competency" at bounding box center [316, 160] width 40 height 8
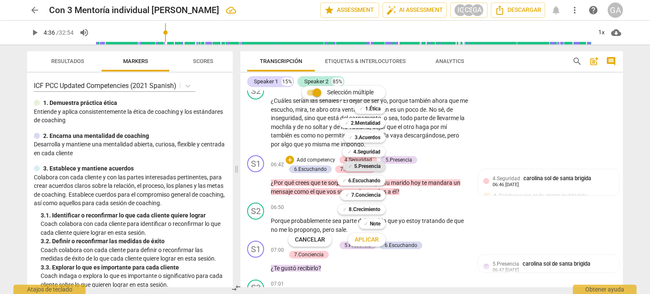
click at [364, 165] on b "5.Presencia" at bounding box center [367, 166] width 26 height 10
click at [364, 194] on b "7.Conciencia" at bounding box center [365, 195] width 29 height 10
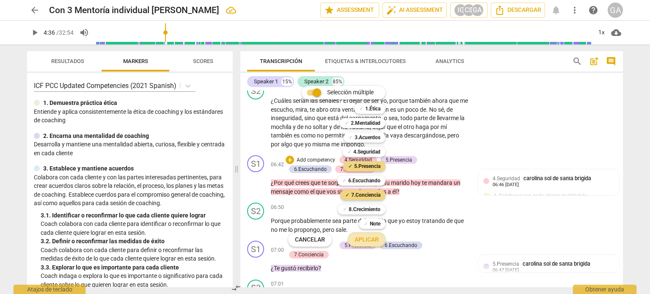
click at [369, 239] on span "Aplicar" at bounding box center [366, 240] width 24 height 8
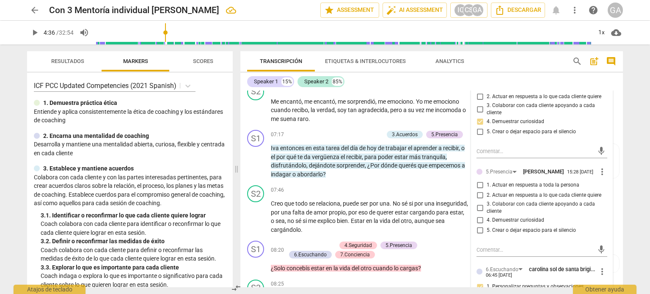
scroll to position [1186, 0]
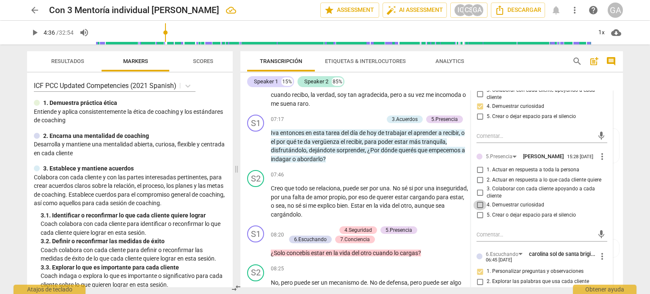
click at [478, 210] on input "4. Demuestrar curiosidad" at bounding box center [480, 205] width 14 height 10
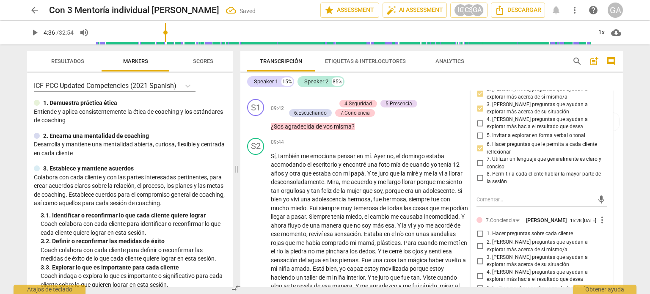
scroll to position [1693, 0]
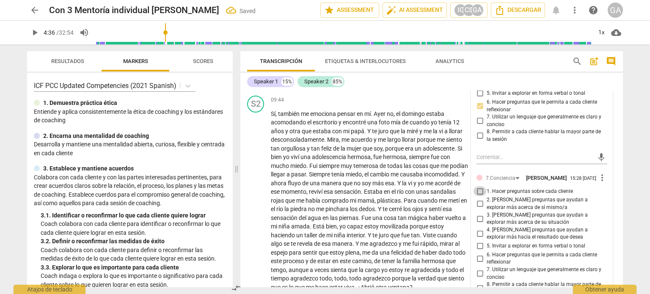
click at [480, 196] on input "1. Hacer preguntas sobre cada cliente" at bounding box center [480, 191] width 14 height 10
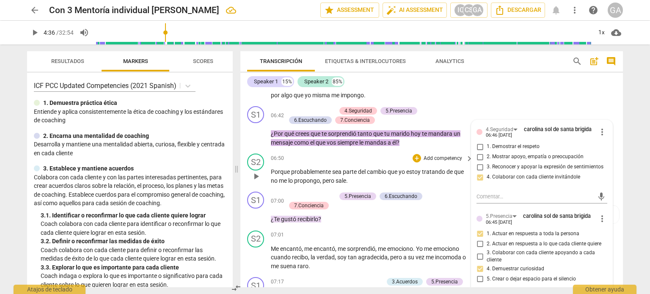
scroll to position [1017, 0]
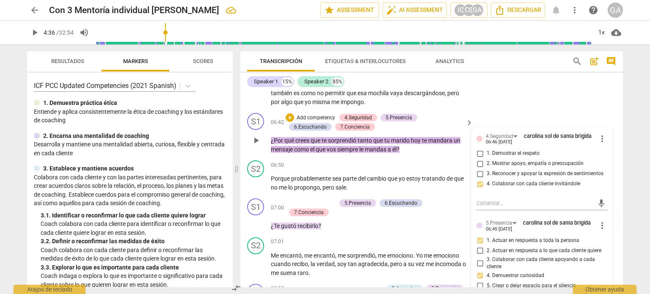
click at [409, 154] on p "¿Por qué crees que te sorprendió tanto que tu marido [DATE] te mandara un mensa…" at bounding box center [370, 144] width 198 height 17
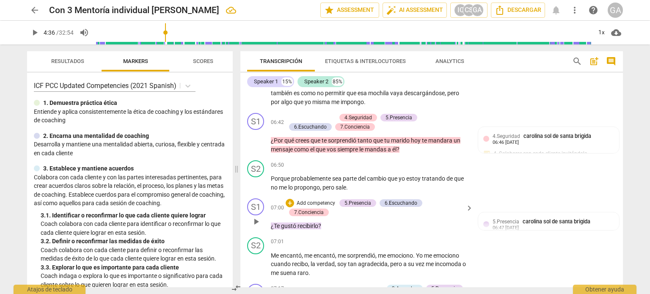
click at [318, 205] on div "+ Add competency" at bounding box center [310, 203] width 50 height 8
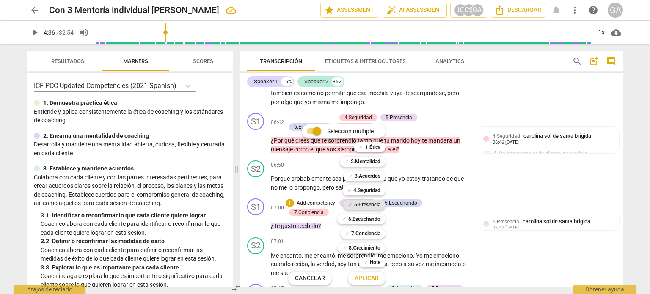
click at [376, 203] on b "5.Presencia" at bounding box center [367, 205] width 26 height 10
click at [372, 277] on span "Aplicar" at bounding box center [366, 278] width 24 height 8
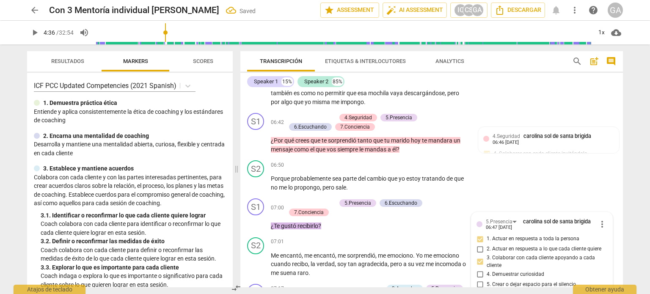
scroll to position [1138, 0]
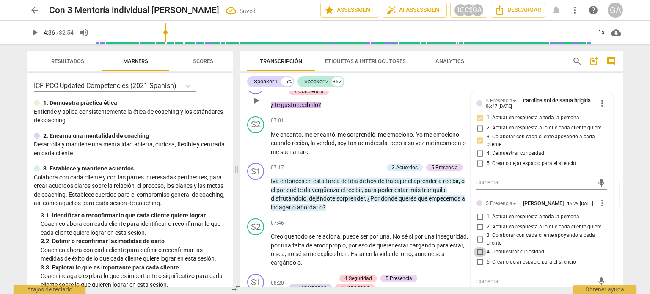
click at [480, 257] on input "4. Demuestrar curiosidad" at bounding box center [480, 252] width 14 height 10
click at [337, 110] on p "¿Te gustó recibirlo ?" at bounding box center [370, 105] width 198 height 9
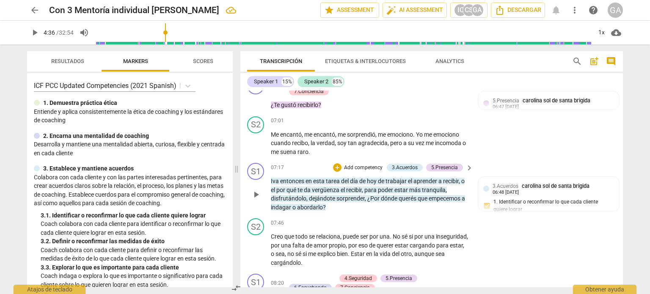
click at [361, 171] on p "Add competency" at bounding box center [363, 168] width 40 height 8
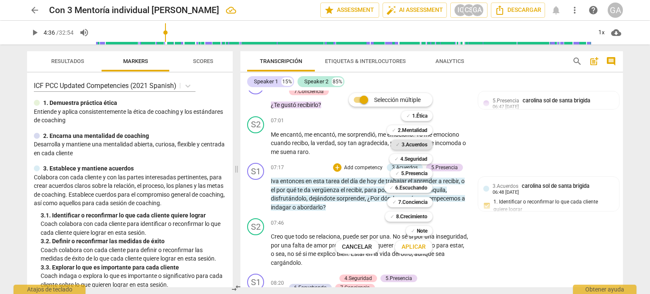
click at [413, 143] on b "3.Acuerdos" at bounding box center [414, 145] width 26 height 10
click at [411, 248] on span "Aplicar" at bounding box center [413, 247] width 24 height 8
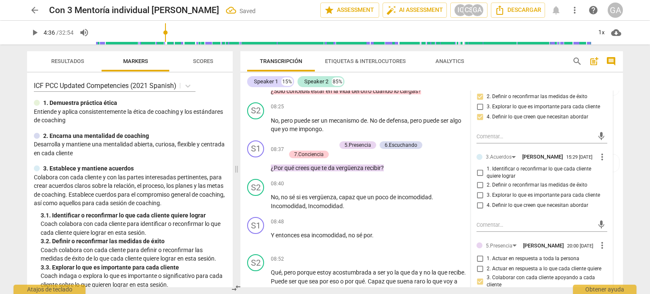
scroll to position [1349, 0]
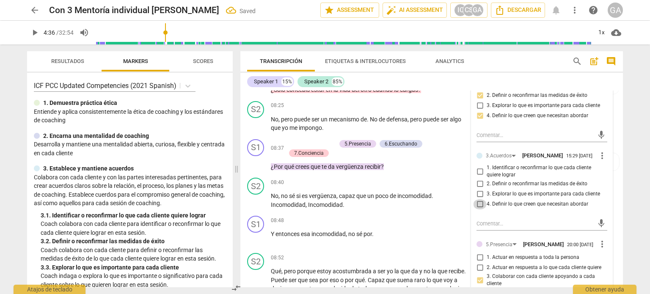
click at [479, 209] on input "4. Definir lo que creen que necesitan abordar" at bounding box center [480, 204] width 14 height 10
click at [484, 228] on textarea at bounding box center [534, 223] width 117 height 8
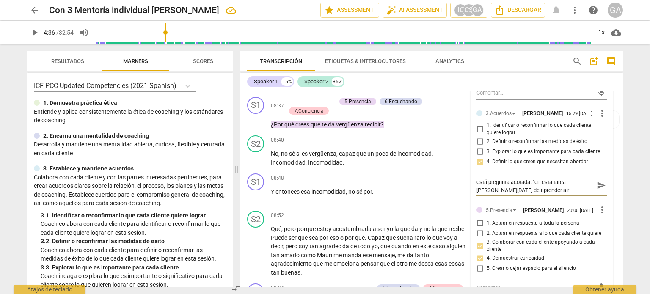
scroll to position [0, 0]
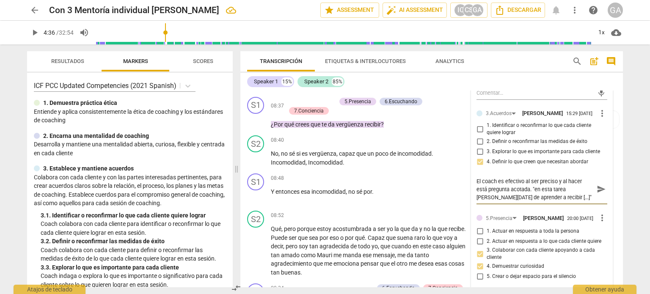
click at [535, 201] on textarea "El coach es efectivo al ser preciso y al hacer está pregunta acotada. "en esta …" at bounding box center [534, 189] width 117 height 24
click at [538, 201] on textarea "El coach es efectivo al ser preciso y al hacer está pregunta acotada. "En esta …" at bounding box center [534, 189] width 117 height 24
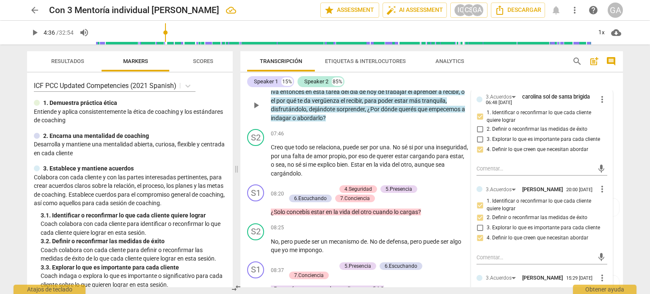
scroll to position [1222, 0]
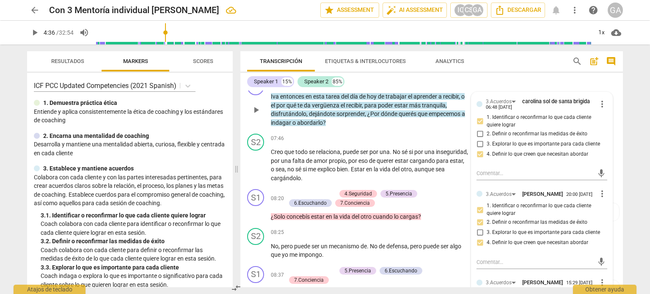
click at [330, 126] on p "[PERSON_NAME] entonces en esta tarea del día [PERSON_NAME][DATE] de trabajar el…" at bounding box center [370, 109] width 198 height 35
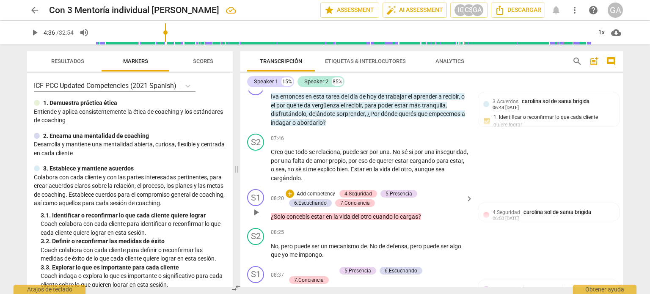
click at [325, 197] on p "Add competency" at bounding box center [316, 194] width 40 height 8
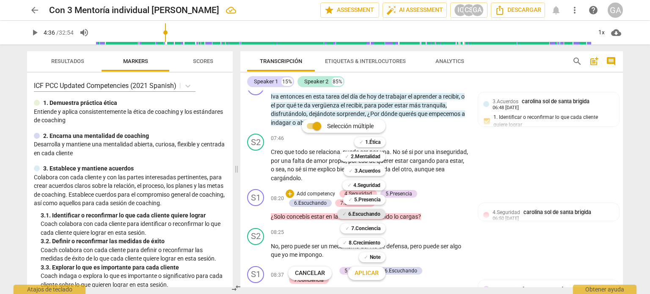
click at [369, 211] on b "6.Escuchando" at bounding box center [364, 214] width 32 height 10
click at [367, 228] on b "7.Conciencia" at bounding box center [365, 228] width 29 height 10
click at [367, 272] on span "Aplicar" at bounding box center [366, 273] width 24 height 8
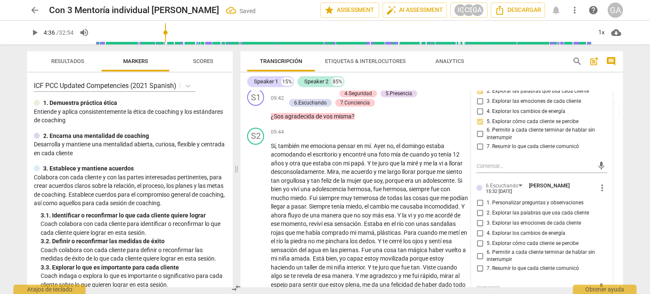
scroll to position [1689, 0]
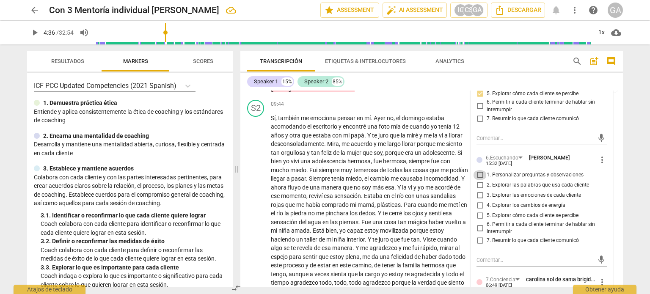
click at [480, 180] on input "1. Personalizar preguntas y observaciones" at bounding box center [480, 175] width 14 height 10
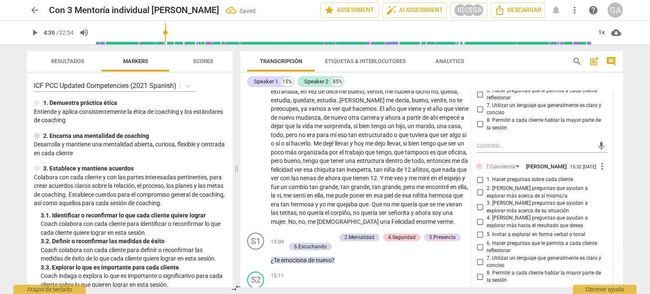
scroll to position [2112, 0]
click at [479, 184] on input "1. Hacer preguntas sobre cada cliente" at bounding box center [480, 179] width 14 height 10
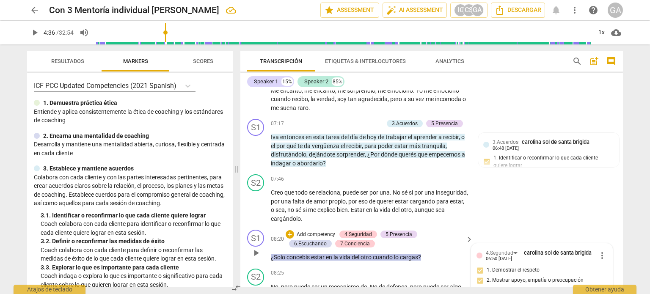
scroll to position [1224, 0]
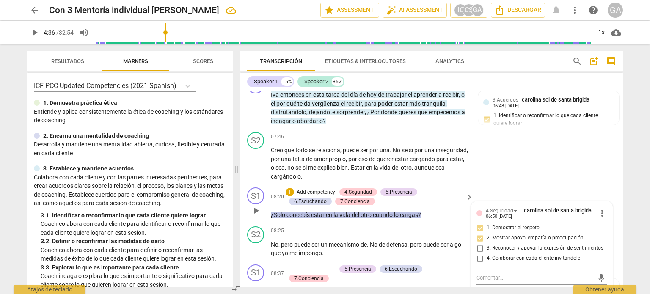
click at [424, 219] on p "¿Solo concebís estar en la vida del otro cuando lo cargas ?" at bounding box center [370, 215] width 198 height 9
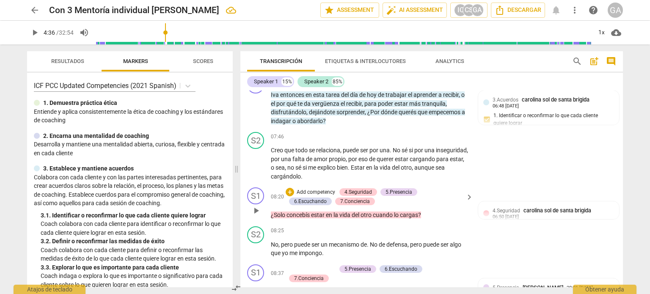
click at [323, 195] on p "Add competency" at bounding box center [316, 193] width 40 height 8
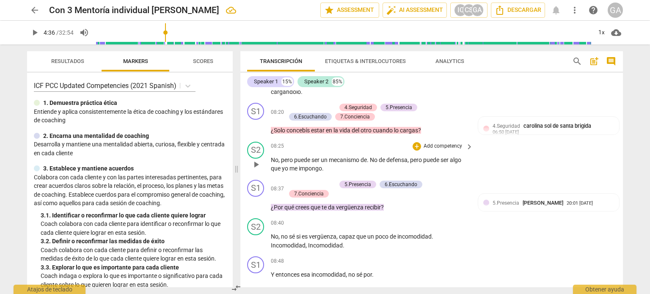
scroll to position [1351, 0]
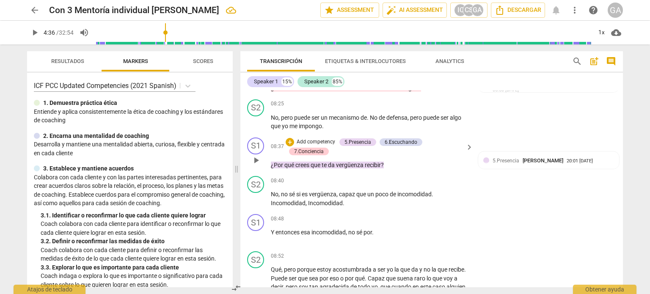
click at [329, 144] on p "Add competency" at bounding box center [316, 142] width 40 height 8
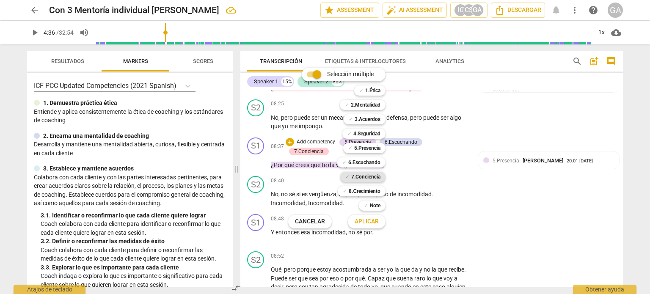
click at [367, 174] on b "7.Conciencia" at bounding box center [365, 177] width 29 height 10
click at [364, 222] on span "Aplicar" at bounding box center [366, 221] width 24 height 8
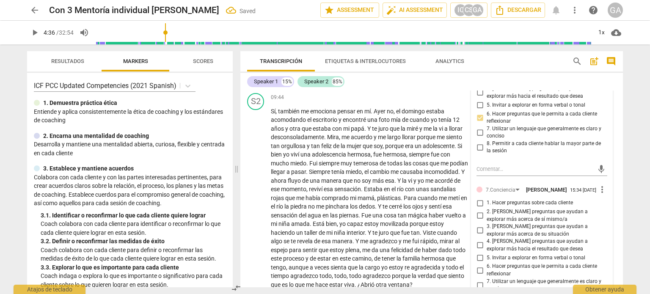
scroll to position [1731, 0]
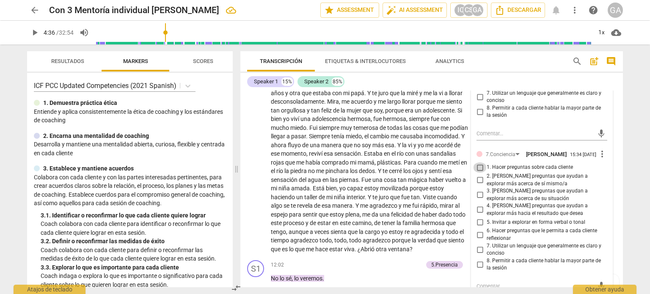
click at [479, 173] on input "1. Hacer preguntas sobre cada cliente" at bounding box center [480, 167] width 14 height 10
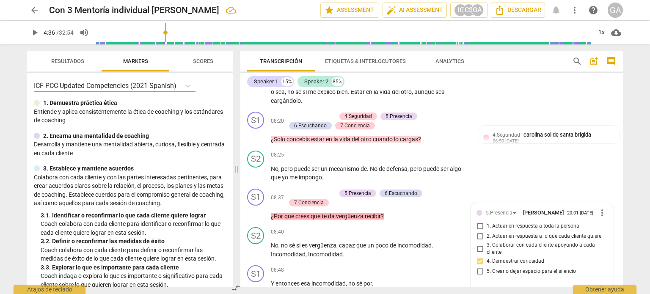
scroll to position [1351, 0]
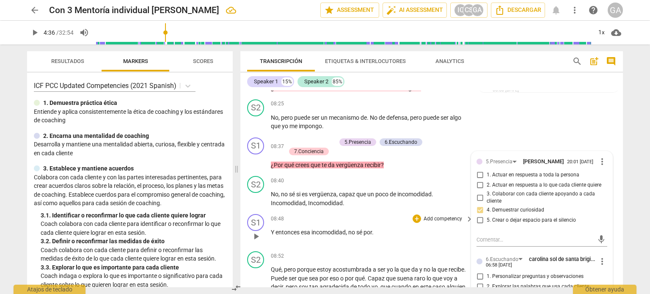
click at [426, 223] on p "Add competency" at bounding box center [442, 219] width 40 height 8
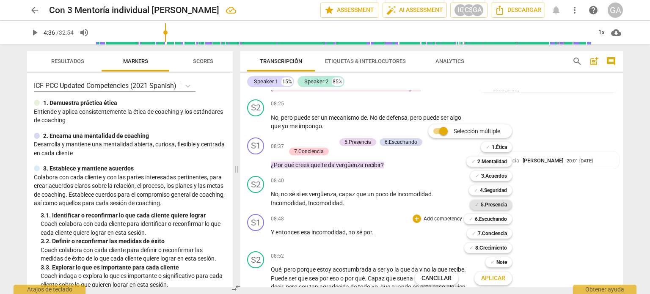
click at [487, 205] on b "5.Presencia" at bounding box center [493, 205] width 26 height 10
click at [495, 278] on span "Aplicar" at bounding box center [493, 278] width 24 height 8
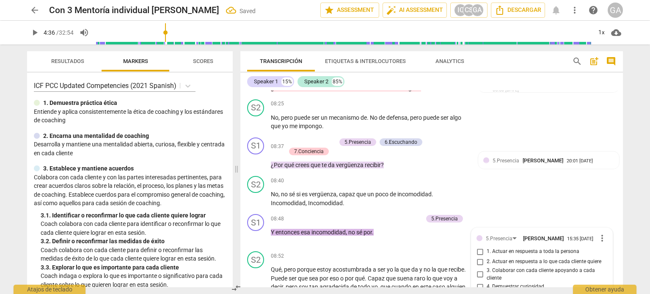
scroll to position [1487, 0]
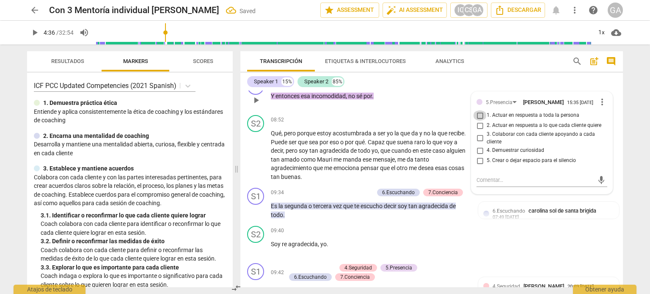
click at [477, 121] on input "1. Actuar en respuesta a toda la persona" at bounding box center [480, 115] width 14 height 10
click at [384, 101] on p "Y entonces esa incomodidad , no sé por ." at bounding box center [370, 96] width 198 height 9
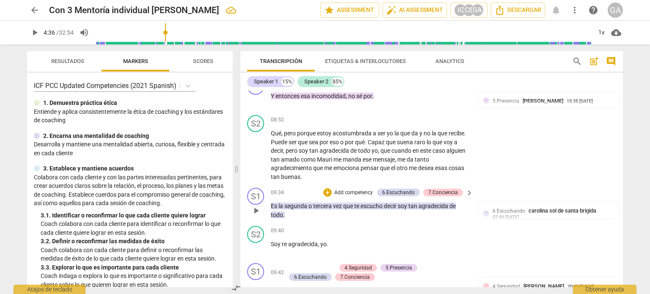
click at [345, 197] on p "Add competency" at bounding box center [353, 193] width 40 height 8
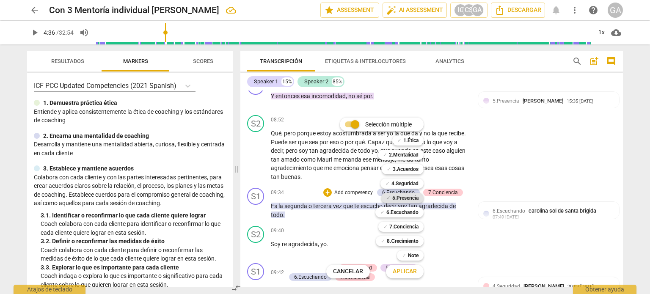
click at [408, 197] on b "5.Presencia" at bounding box center [405, 198] width 26 height 10
click at [400, 267] on span "Aplicar" at bounding box center [404, 271] width 24 height 8
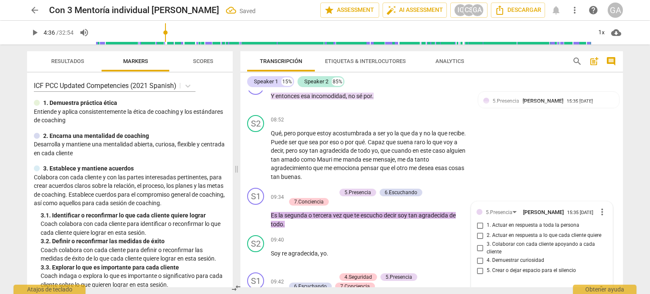
scroll to position [1597, 0]
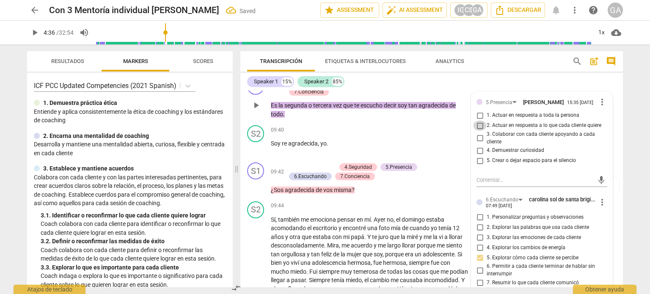
click at [478, 131] on input "2. Actuar en respuesta a lo que cada cliente quiere" at bounding box center [480, 126] width 14 height 10
click at [479, 121] on input "1. Actuar en respuesta a toda la persona" at bounding box center [480, 115] width 14 height 10
click at [313, 171] on p "Add competency" at bounding box center [316, 168] width 40 height 8
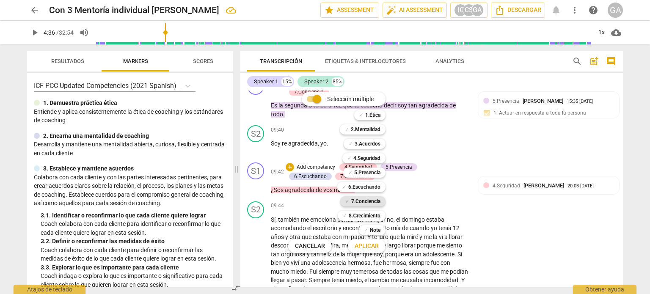
click at [356, 201] on b "7.Conciencia" at bounding box center [365, 201] width 29 height 10
click at [367, 244] on span "Aplicar" at bounding box center [366, 246] width 24 height 8
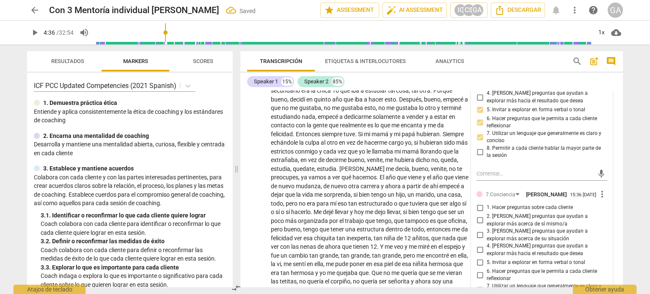
scroll to position [2062, 0]
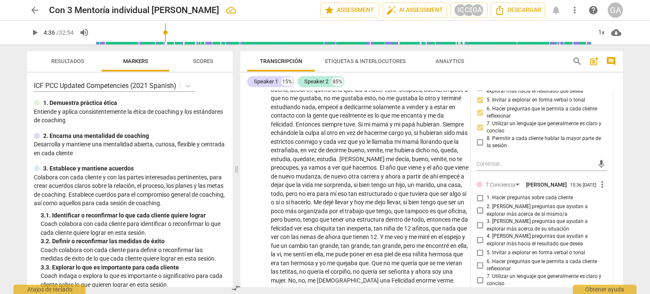
click at [479, 203] on input "1. Hacer preguntas sobre cada cliente" at bounding box center [480, 198] width 14 height 10
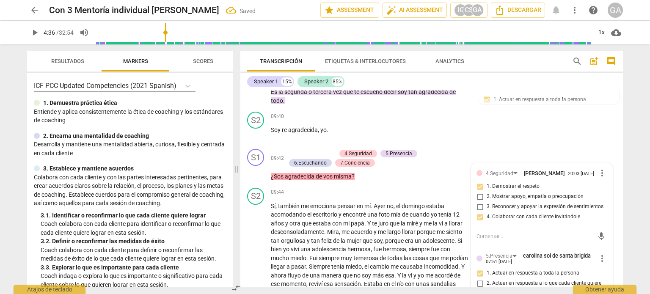
scroll to position [1597, 0]
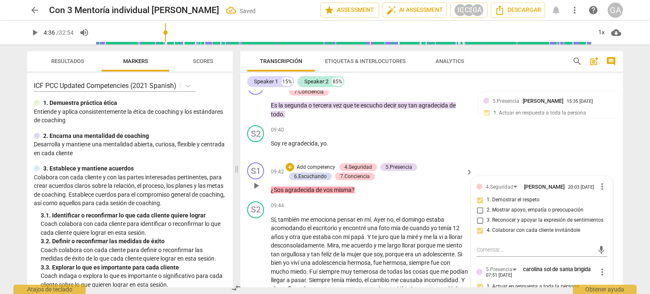
click at [368, 195] on p "¿Sos agradecida de vos misma ?" at bounding box center [370, 190] width 198 height 9
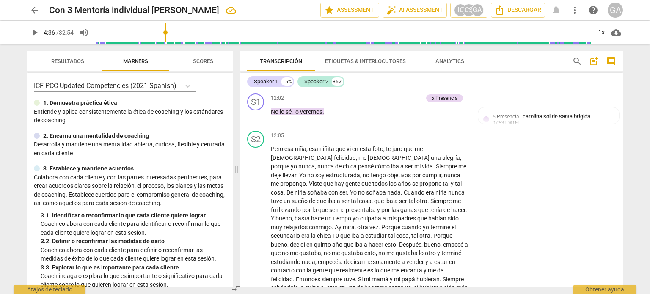
scroll to position [1893, 0]
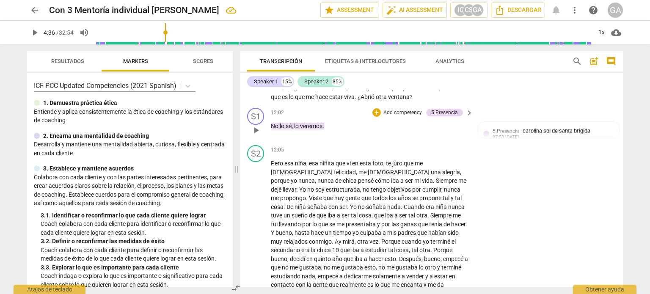
click at [396, 117] on p "Add competency" at bounding box center [402, 113] width 40 height 8
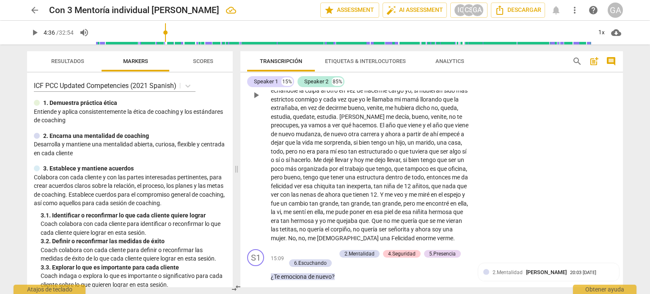
scroll to position [2147, 0]
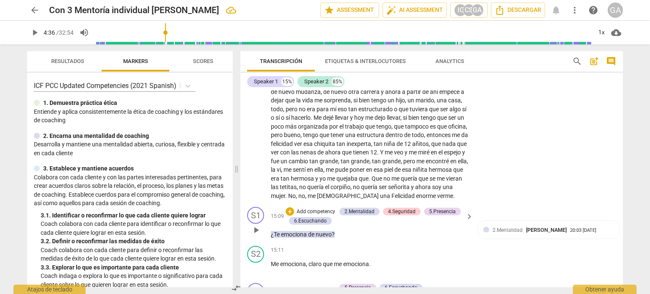
click at [321, 216] on p "Add competency" at bounding box center [316, 212] width 40 height 8
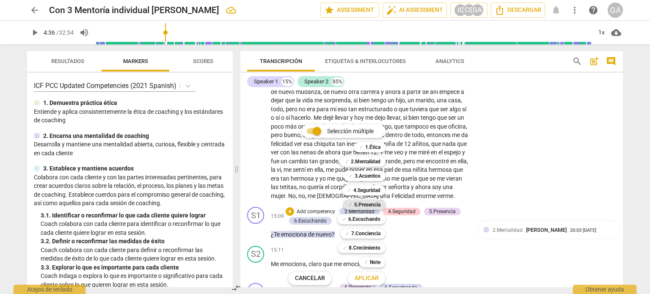
click at [369, 205] on b "5.Presencia" at bounding box center [367, 205] width 26 height 10
click at [372, 280] on span "Aplicar" at bounding box center [366, 278] width 24 height 8
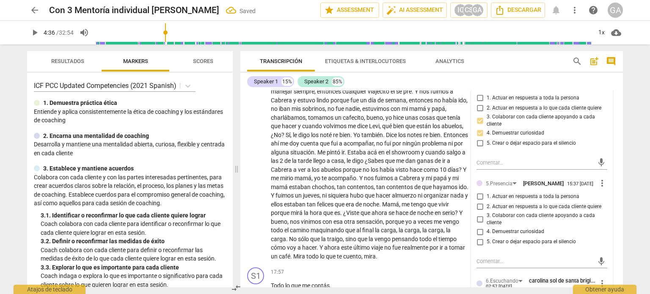
scroll to position [2527, 0]
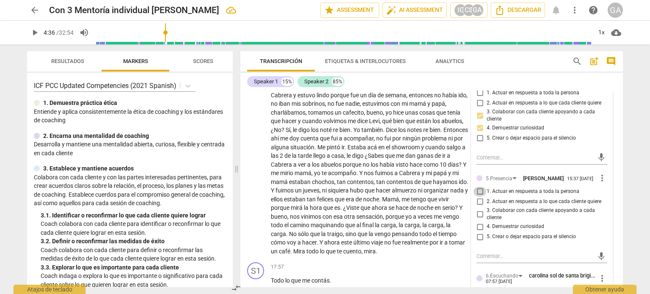
click at [478, 197] on input "1. Actuar en respuesta a toda la persona" at bounding box center [480, 191] width 14 height 10
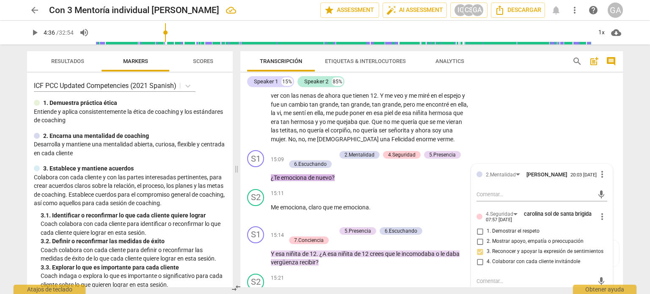
scroll to position [2189, 0]
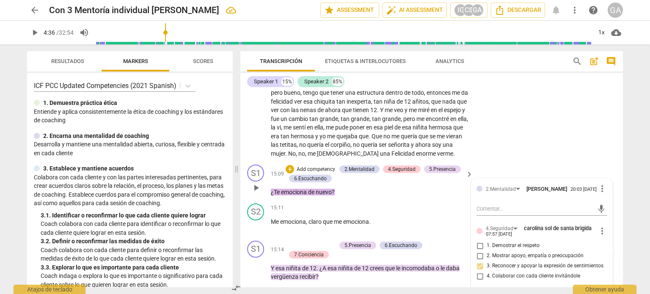
click at [343, 197] on p "¿Te emociona de nuevo ?" at bounding box center [370, 192] width 198 height 9
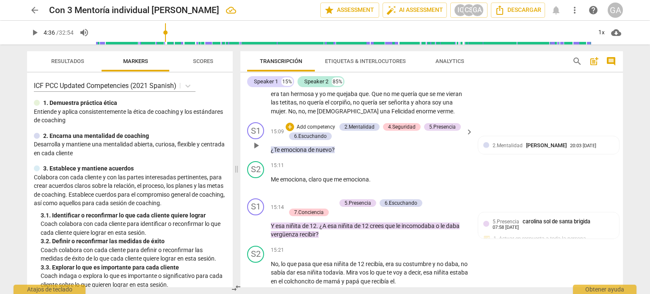
scroll to position [2273, 0]
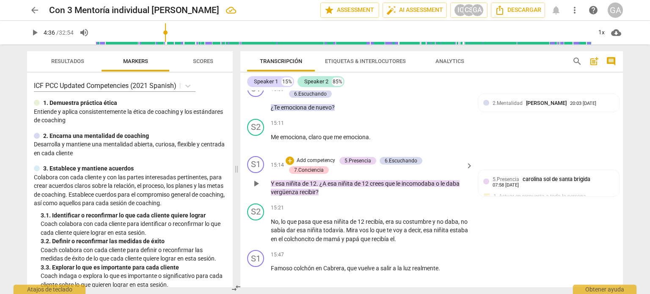
click at [325, 165] on p "Add competency" at bounding box center [316, 161] width 40 height 8
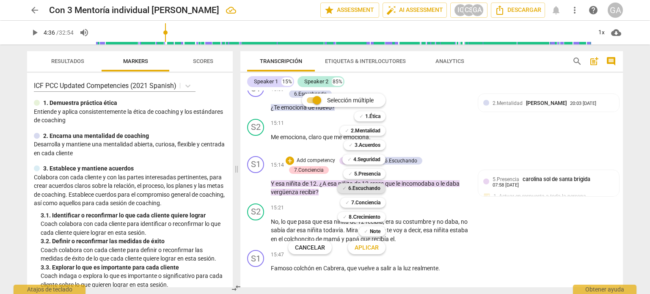
click at [372, 187] on b "6.Escuchando" at bounding box center [364, 188] width 32 height 10
click at [371, 201] on b "7.Conciencia" at bounding box center [365, 202] width 29 height 10
click at [368, 249] on span "Aplicar" at bounding box center [366, 248] width 24 height 8
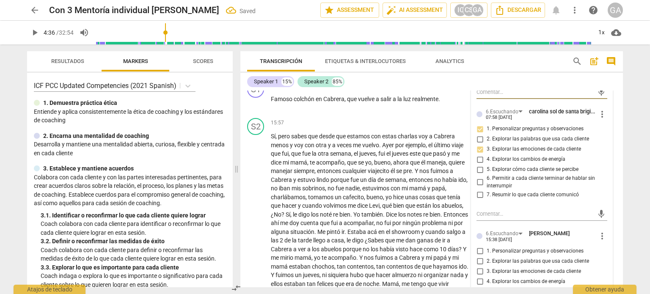
scroll to position [2485, 0]
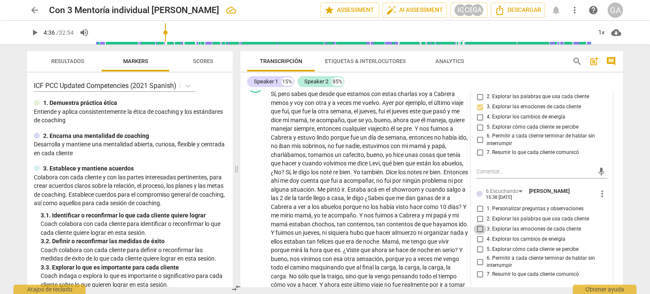
click at [478, 234] on input "3. Explorar las emociones de cada cliente" at bounding box center [480, 229] width 14 height 10
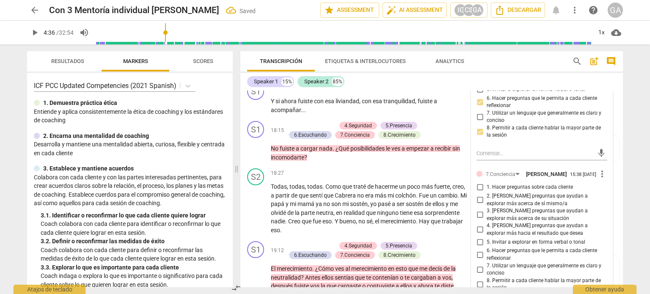
scroll to position [2823, 0]
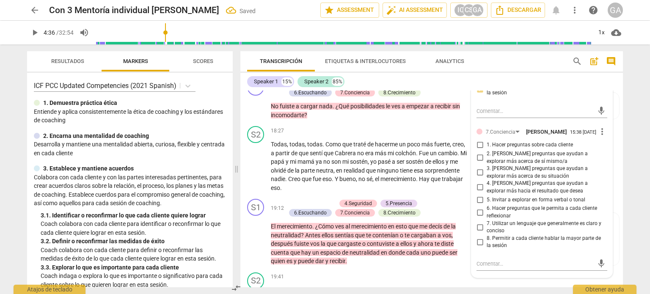
click at [478, 150] on input "1. Hacer preguntas sobre cada cliente" at bounding box center [480, 145] width 14 height 10
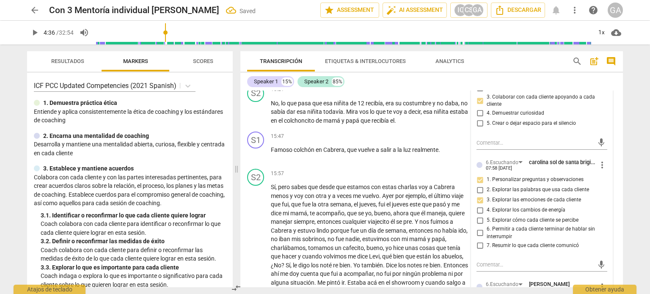
scroll to position [2358, 0]
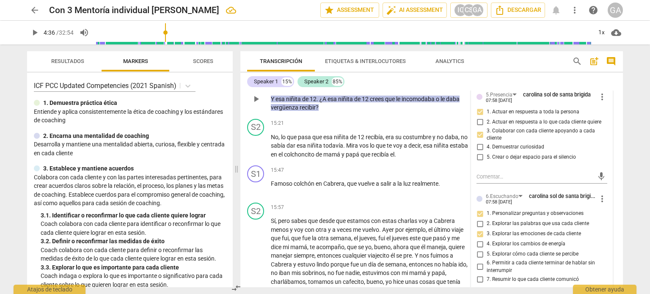
click at [326, 112] on p "Y esa niñita de 12 . ¿A esa niñita de 12 crees que le incomodaba o le daba verg…" at bounding box center [370, 103] width 198 height 17
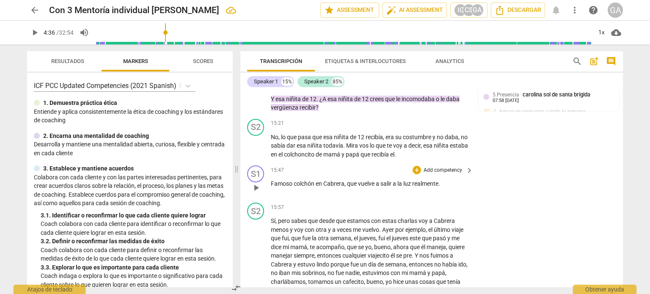
click at [443, 174] on p "Add competency" at bounding box center [442, 171] width 40 height 8
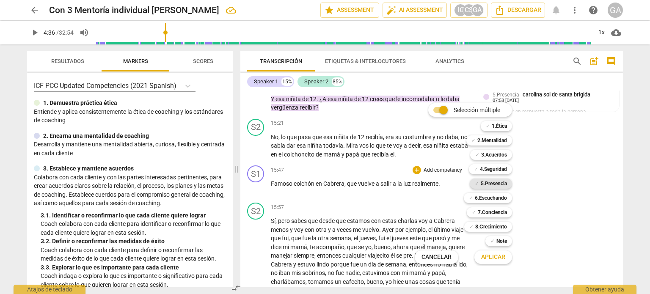
click at [480, 181] on b "5.Presencia" at bounding box center [493, 183] width 26 height 10
click at [495, 257] on span "Aplicar" at bounding box center [493, 257] width 24 height 8
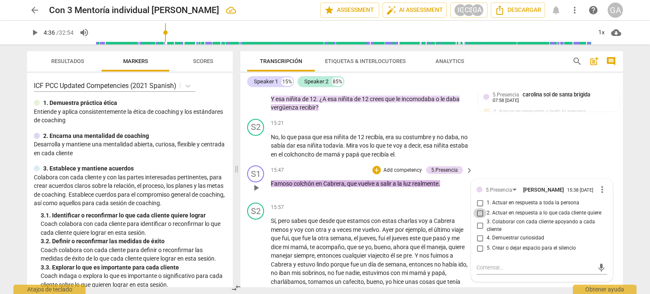
click at [479, 218] on input "2. Actuar en respuesta a lo que cada cliente quiere" at bounding box center [480, 213] width 14 height 10
click at [454, 188] on p "Famoso colchón en [PERSON_NAME] , que vuelve a salir a la luz realmente ." at bounding box center [370, 183] width 198 height 9
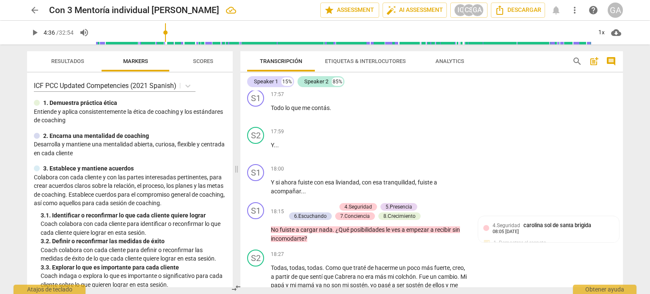
scroll to position [2696, 0]
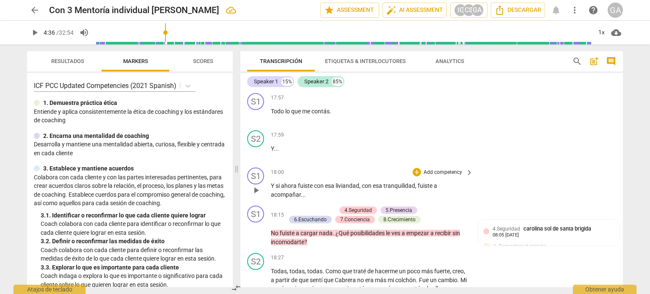
click at [431, 176] on p "Add competency" at bounding box center [442, 173] width 40 height 8
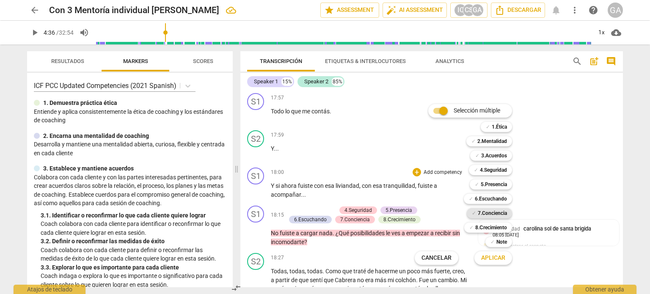
click at [495, 211] on b "7.Conciencia" at bounding box center [491, 213] width 29 height 10
click at [496, 257] on span "Aplicar" at bounding box center [493, 258] width 24 height 8
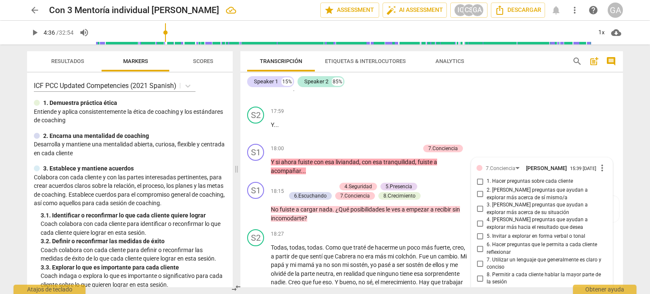
scroll to position [2762, 0]
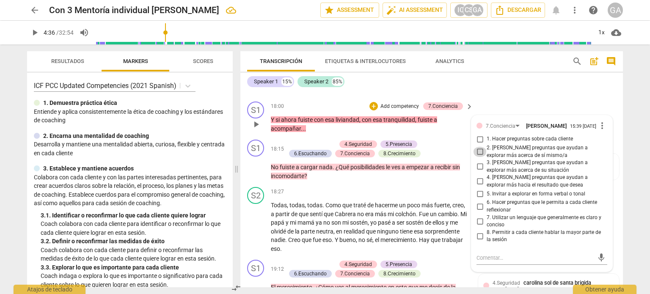
click at [477, 157] on input "2. [PERSON_NAME] preguntas que ayudan a explorar más acerca de sí mismo/a" at bounding box center [480, 152] width 14 height 10
click at [311, 133] on p "Y si ahora fuiste con esa liviandad , con esa tranquilidad , fuiste a acompañar…" at bounding box center [370, 123] width 198 height 17
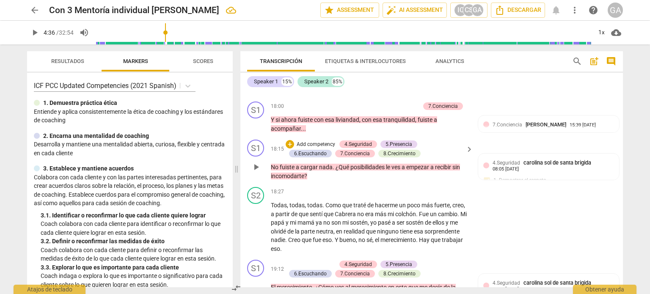
click at [317, 148] on p "Add competency" at bounding box center [316, 145] width 40 height 8
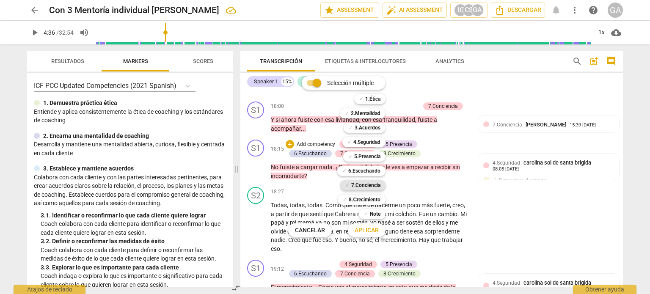
click at [372, 184] on b "7.Conciencia" at bounding box center [365, 185] width 29 height 10
click at [365, 228] on span "Aplicar" at bounding box center [366, 230] width 24 height 8
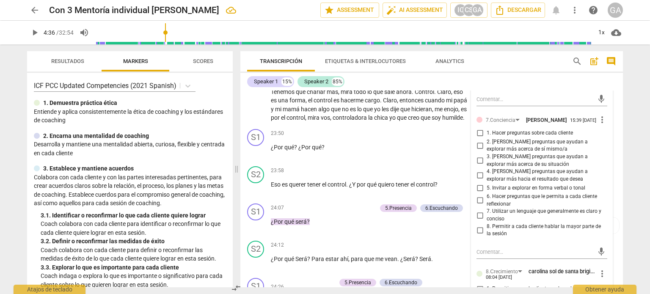
scroll to position [3608, 0]
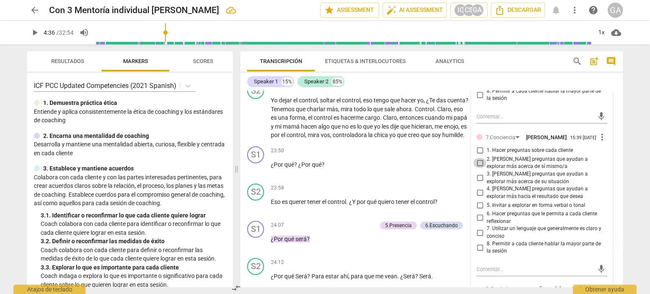
click at [477, 168] on input "2. [PERSON_NAME] preguntas que ayudan a explorar más acerca de sí mismo/a" at bounding box center [480, 163] width 14 height 10
click at [479, 183] on input "3. [PERSON_NAME] preguntas que ayudan a explorar más acerca de su situación" at bounding box center [480, 178] width 14 height 10
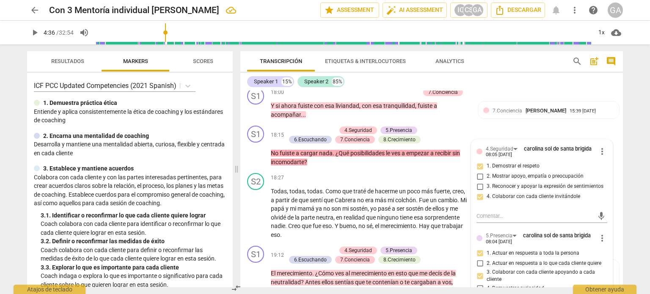
scroll to position [2762, 0]
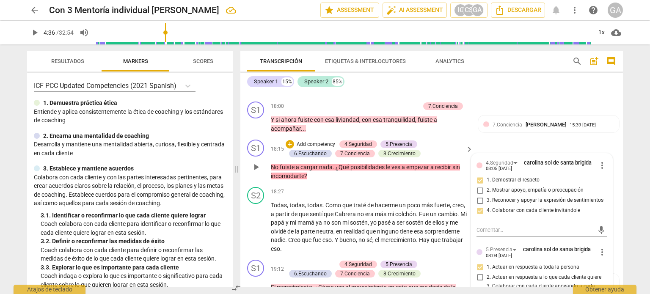
click at [312, 180] on p "No fuiste a cargar nada . ¿Qué posibilidades le ves a empezar a recibir sin inc…" at bounding box center [370, 171] width 198 height 17
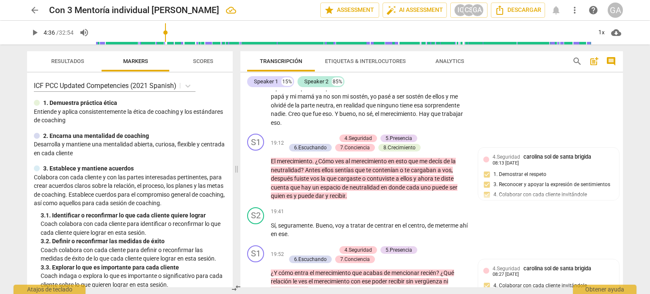
scroll to position [2889, 0]
click at [318, 142] on p "Add competency" at bounding box center [316, 138] width 40 height 8
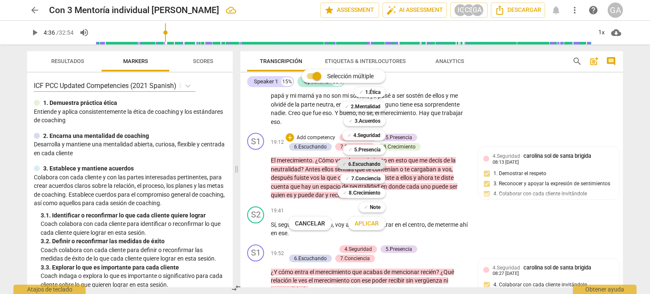
click at [369, 165] on b "6.Escuchando" at bounding box center [364, 164] width 32 height 10
click at [366, 179] on b "7.Conciencia" at bounding box center [365, 178] width 29 height 10
click at [362, 225] on span "Aplicar" at bounding box center [366, 223] width 24 height 8
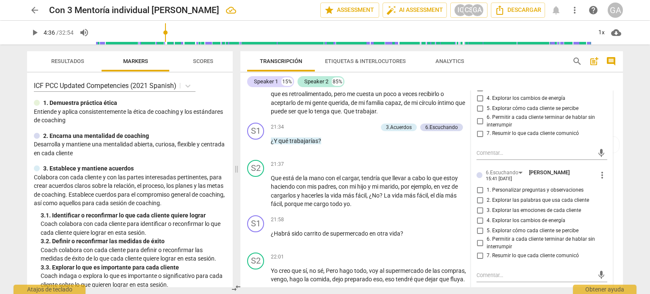
scroll to position [3185, 0]
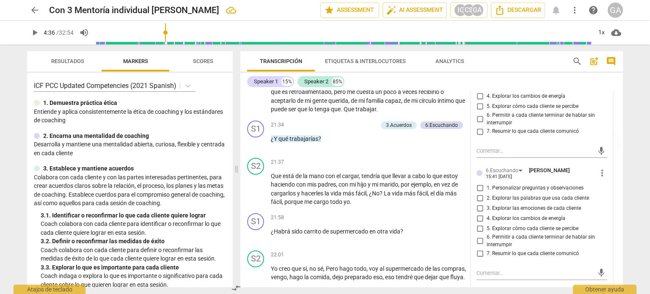
click at [477, 233] on input "5. Explorar cómo cada cliente se percibe" at bounding box center [480, 228] width 14 height 10
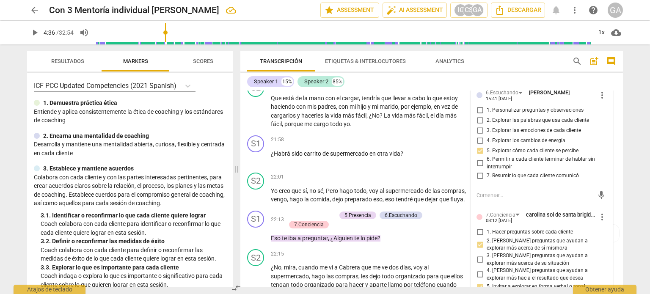
scroll to position [3270, 0]
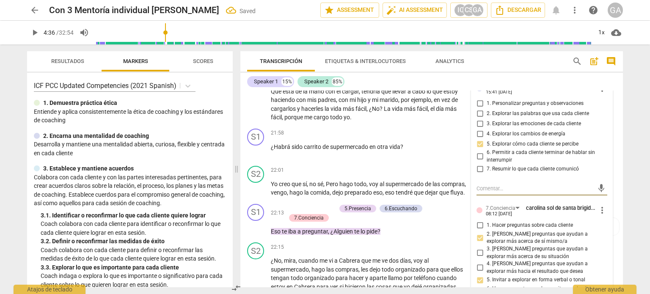
click at [484, 192] on textarea at bounding box center [534, 188] width 117 height 8
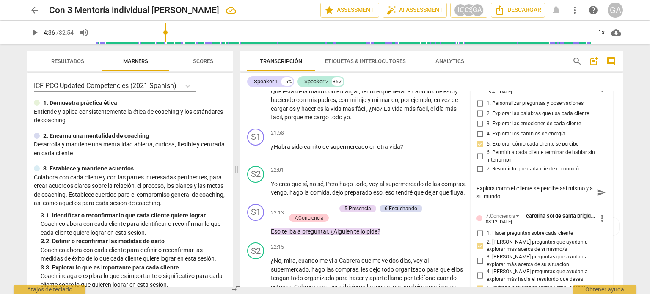
click at [558, 199] on textarea "EXplora como el cliente se percibe así mismo y a su mundo." at bounding box center [534, 192] width 117 height 16
click at [545, 200] on textarea "EXplora como el cliente se percibe actualmente así mismo y a su mundo." at bounding box center [534, 192] width 117 height 16
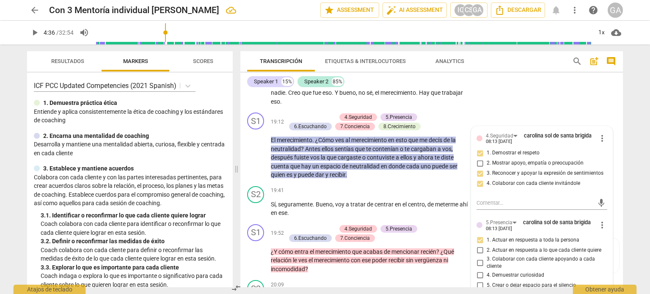
scroll to position [2889, 0]
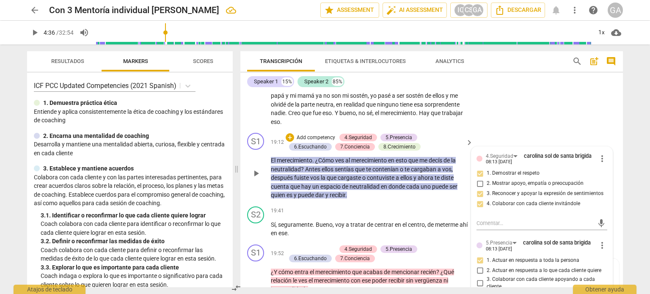
click at [356, 200] on p "El merecimiento . ¿Cómo ves al merecimiento en esto que me decís de la neutrali…" at bounding box center [370, 178] width 198 height 44
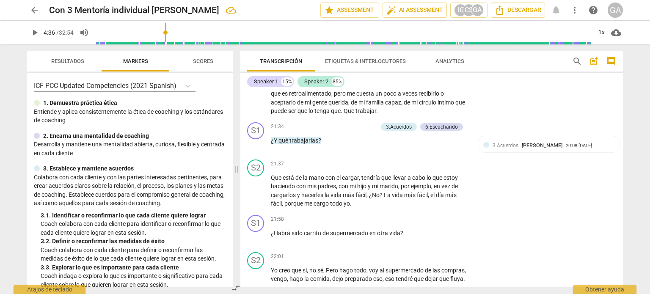
scroll to position [3185, 0]
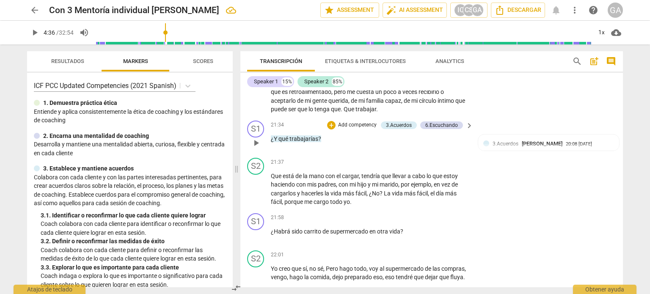
click at [355, 129] on p "Add competency" at bounding box center [357, 125] width 40 height 8
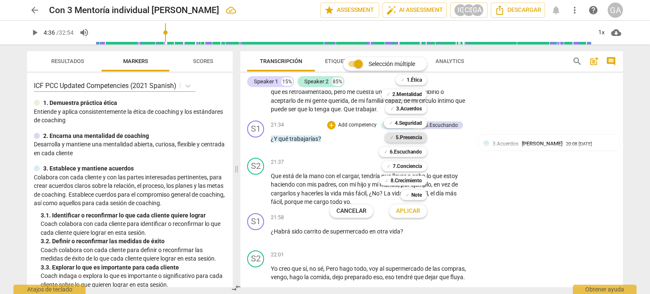
click at [409, 137] on b "5.Presencia" at bounding box center [408, 137] width 26 height 10
click at [408, 211] on span "Aplicar" at bounding box center [408, 211] width 24 height 8
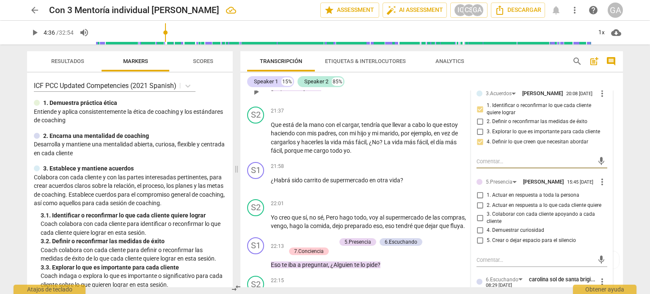
scroll to position [3270, 0]
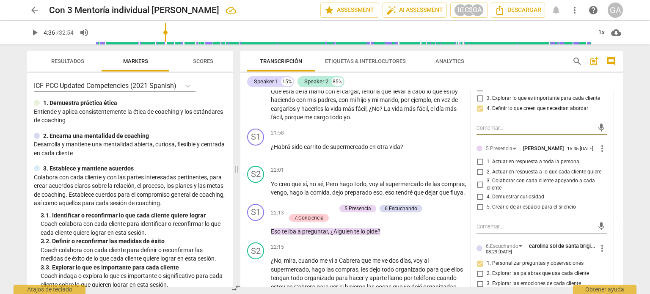
click at [479, 177] on input "2. Actuar en respuesta a lo que cada cliente quiere" at bounding box center [480, 172] width 14 height 10
click at [479, 202] on input "4. Demuestrar curiosidad" at bounding box center [480, 197] width 14 height 10
click at [258, 156] on span "play_arrow" at bounding box center [256, 151] width 10 height 10
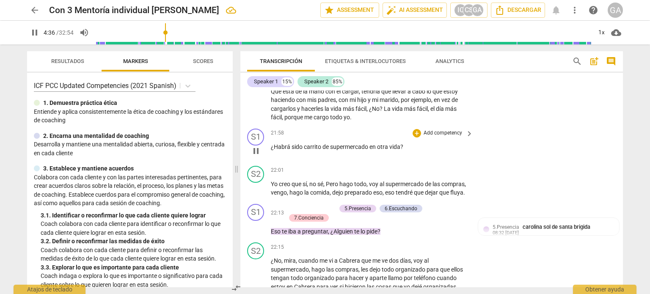
click at [436, 137] on p "Add competency" at bounding box center [442, 133] width 40 height 8
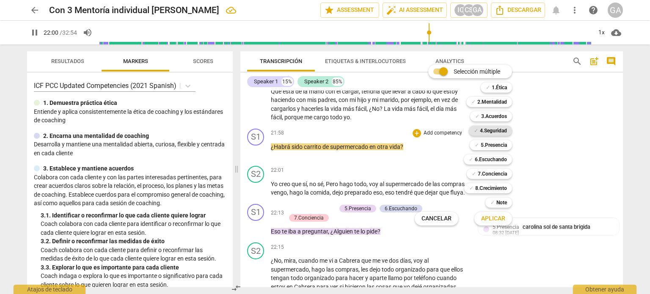
click at [493, 130] on b "4.Seguridad" at bounding box center [493, 131] width 27 height 10
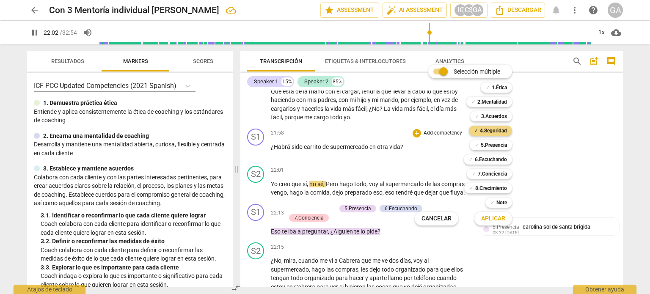
click at [496, 219] on span "Aplicar" at bounding box center [493, 218] width 24 height 8
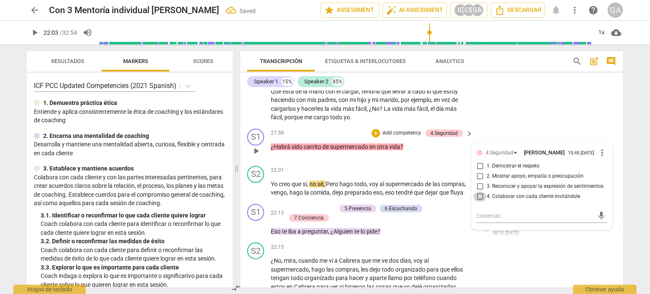
click at [480, 202] on input "4. Colaborar con cada cliente invitándole" at bounding box center [480, 197] width 14 height 10
click at [480, 220] on textarea at bounding box center [534, 216] width 117 height 8
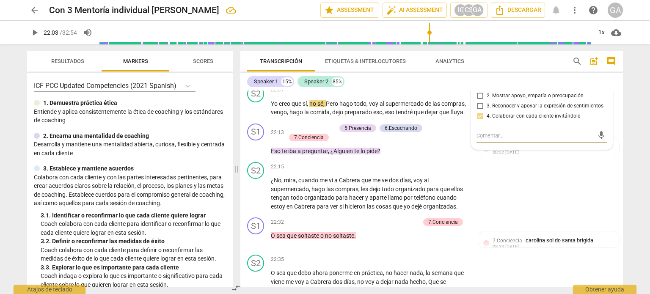
scroll to position [3354, 0]
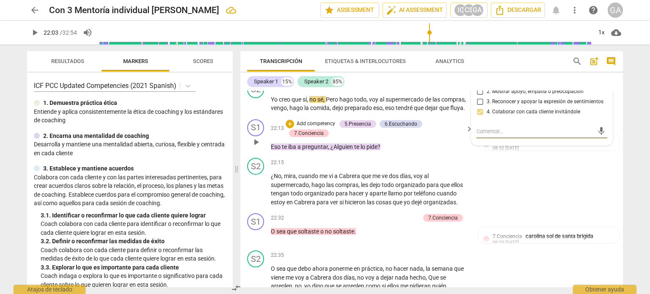
click at [324, 128] on p "Add competency" at bounding box center [316, 124] width 40 height 8
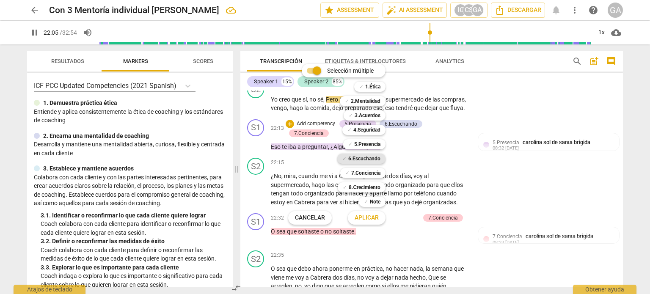
click at [370, 155] on b "6.Escuchando" at bounding box center [364, 159] width 32 height 10
click at [369, 215] on span "Aplicar" at bounding box center [366, 218] width 24 height 8
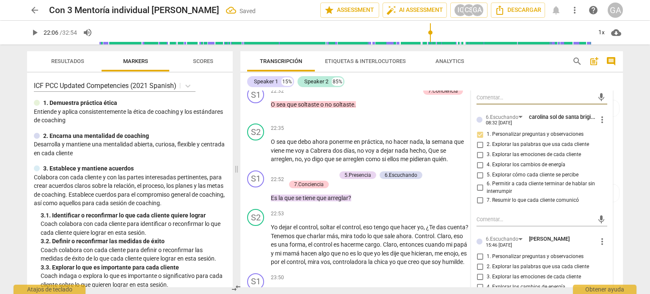
scroll to position [3524, 0]
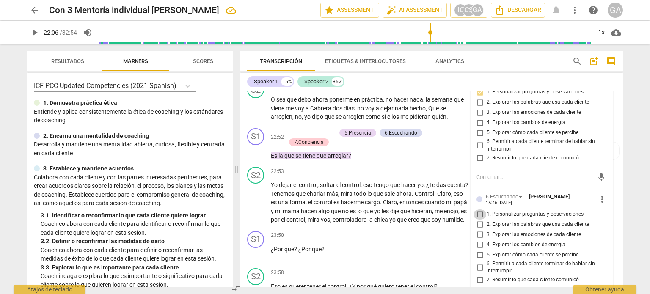
click at [480, 219] on input "1. Personalizar preguntas y observaciones" at bounding box center [480, 214] width 14 height 10
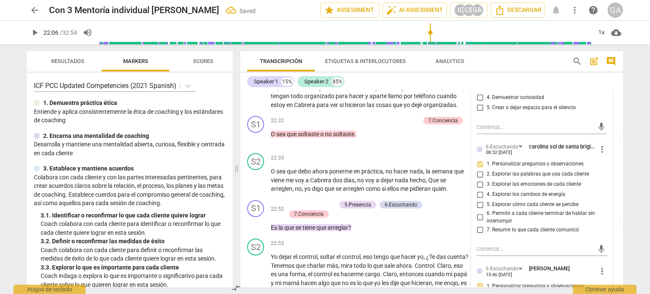
scroll to position [3397, 0]
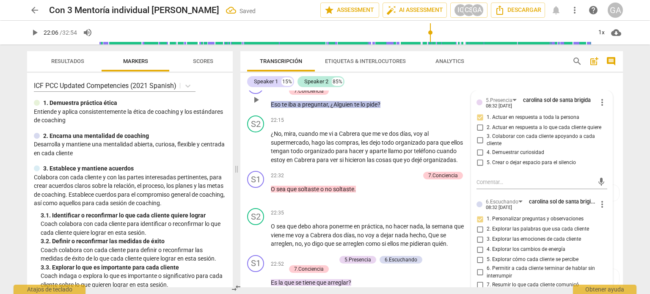
click at [390, 109] on p "Eso te iba a preguntar , ¿Alguien te lo pide ?" at bounding box center [370, 104] width 198 height 9
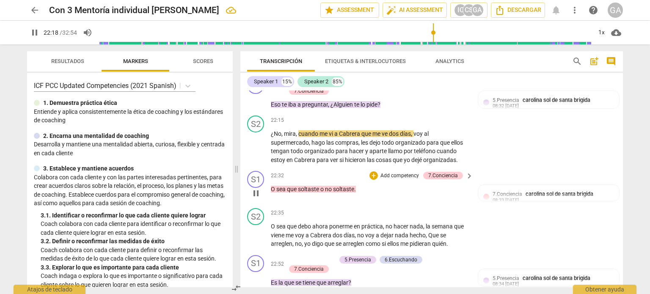
click at [392, 180] on p "Add competency" at bounding box center [399, 176] width 40 height 8
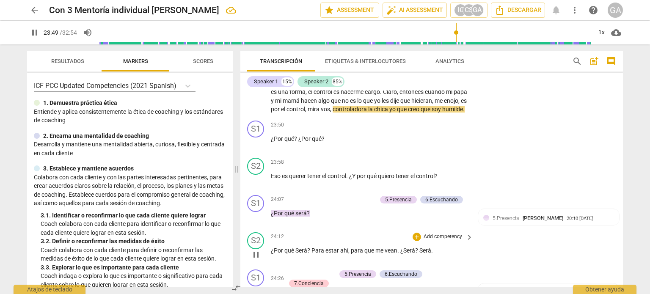
scroll to position [3549, 0]
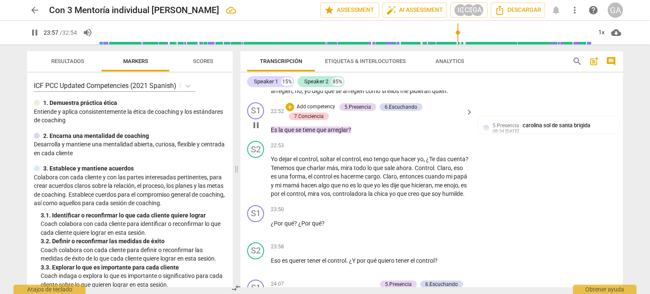
click at [320, 111] on p "Add competency" at bounding box center [316, 107] width 40 height 8
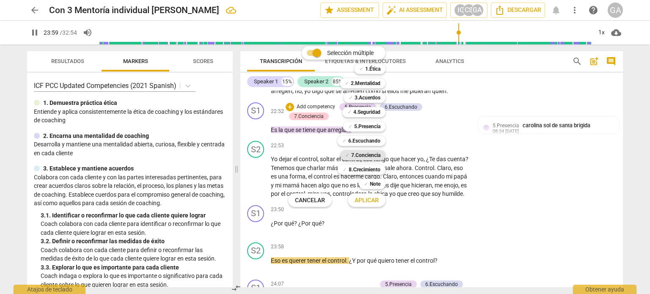
click at [379, 156] on b "7.Conciencia" at bounding box center [365, 155] width 29 height 10
click at [376, 201] on span "Aplicar" at bounding box center [366, 200] width 24 height 8
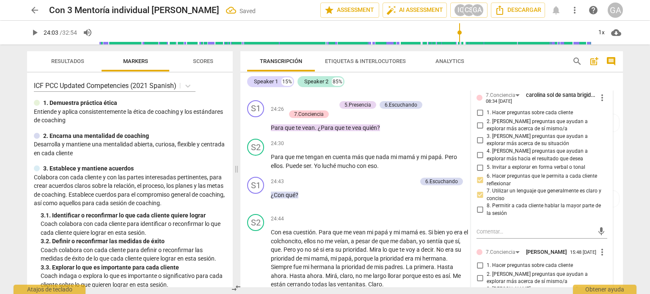
scroll to position [3845, 0]
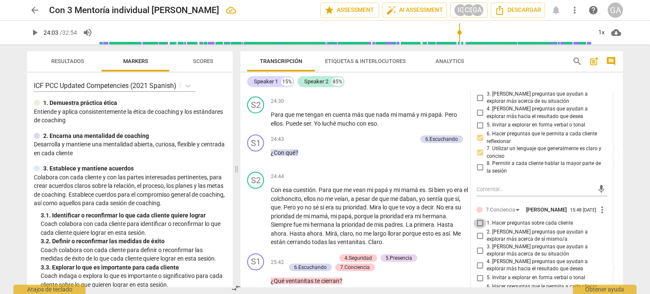
click at [480, 228] on input "1. Hacer preguntas sobre cada cliente" at bounding box center [480, 223] width 14 height 10
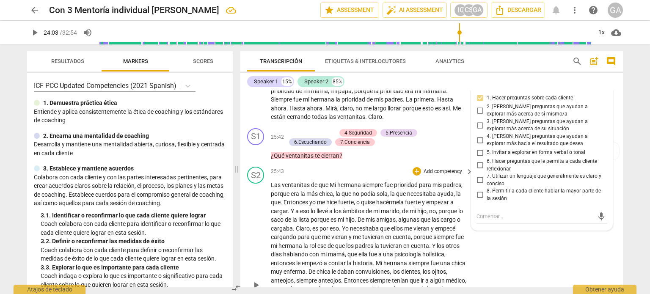
scroll to position [3972, 0]
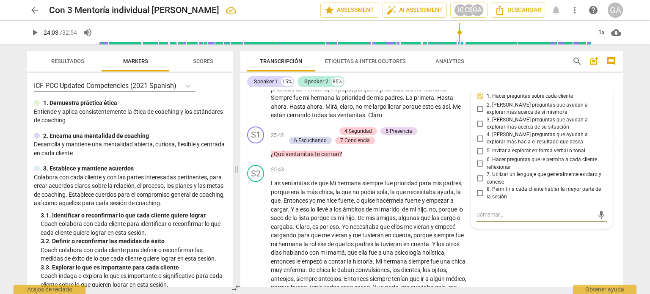
click at [478, 219] on textarea at bounding box center [534, 215] width 117 height 8
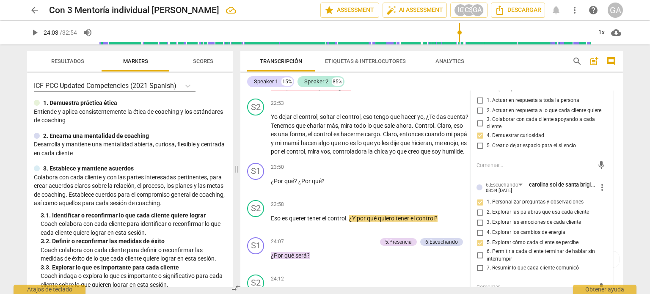
scroll to position [3549, 0]
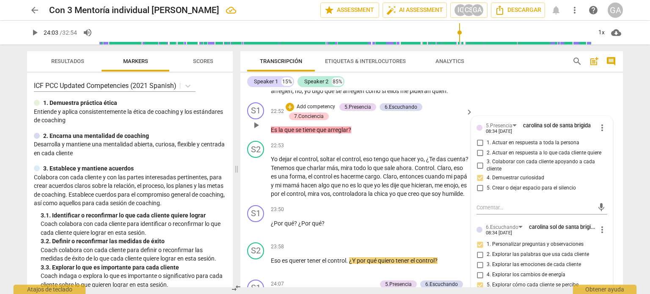
click at [362, 134] on p "Es la que se tiene que arreglar ?" at bounding box center [370, 130] width 198 height 9
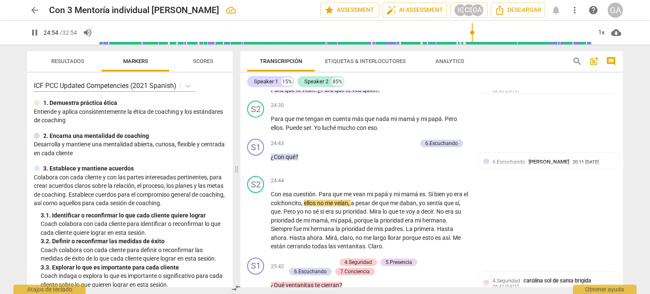
scroll to position [3757, 0]
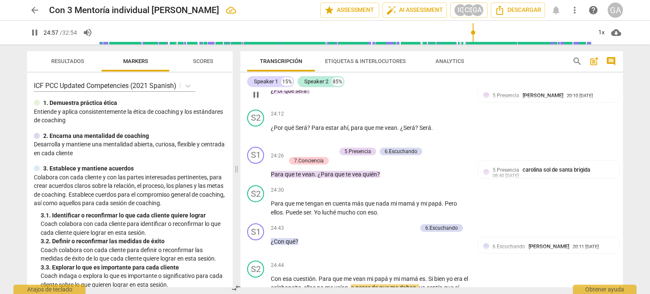
click at [353, 81] on p "Add competency" at bounding box center [356, 77] width 40 height 8
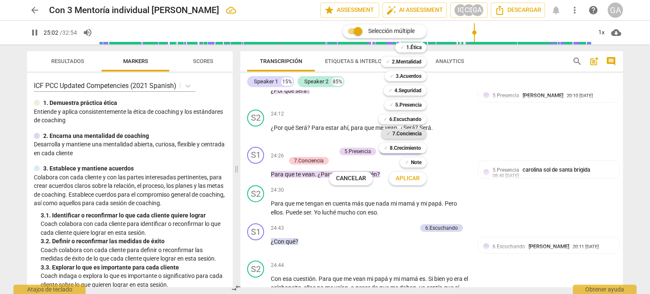
click at [409, 133] on b "7.Conciencia" at bounding box center [406, 134] width 29 height 10
click at [409, 180] on span "Aplicar" at bounding box center [407, 178] width 24 height 8
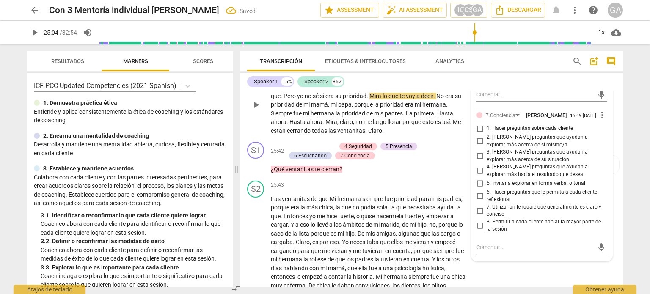
scroll to position [3968, 0]
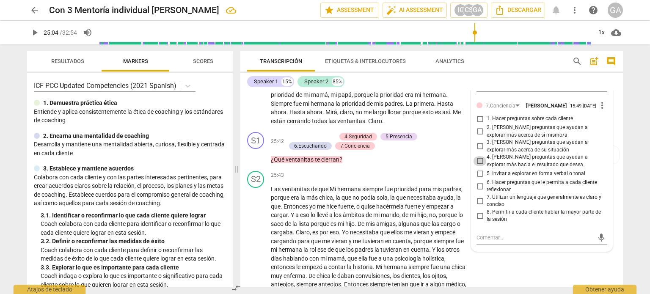
click at [478, 166] on input "4. [PERSON_NAME] preguntas que ayudan a explorar más hacia el resultado que des…" at bounding box center [480, 161] width 14 height 10
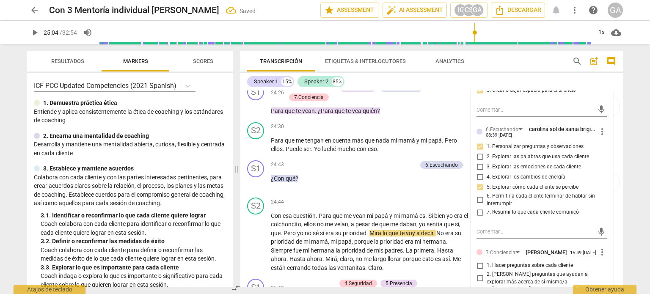
scroll to position [3799, 0]
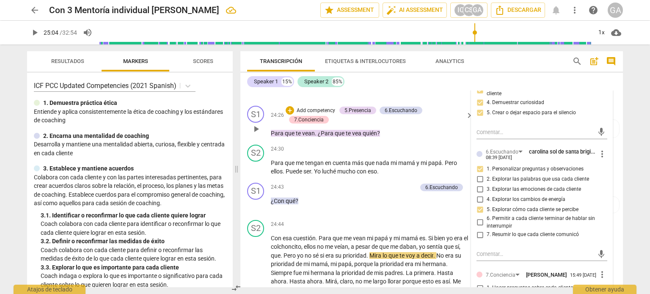
click at [411, 138] on p "Para que te vean . ¿Para que te vea quién ?" at bounding box center [370, 133] width 198 height 9
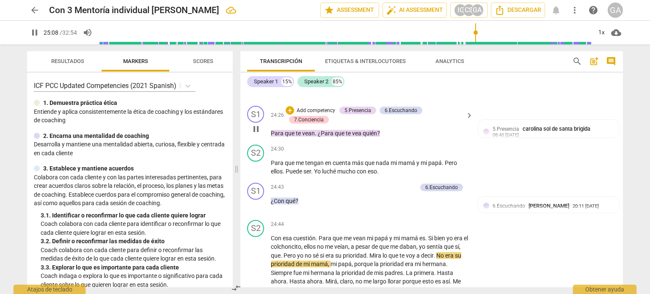
click at [324, 115] on p "Add competency" at bounding box center [316, 111] width 40 height 8
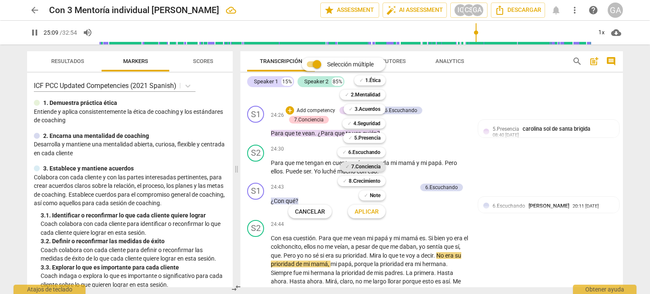
scroll to position [3995, 0]
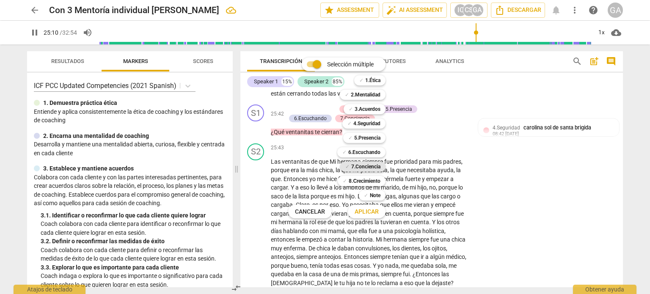
click at [374, 164] on b "7.Conciencia" at bounding box center [365, 167] width 29 height 10
click at [364, 209] on span "Aplicar" at bounding box center [366, 212] width 24 height 8
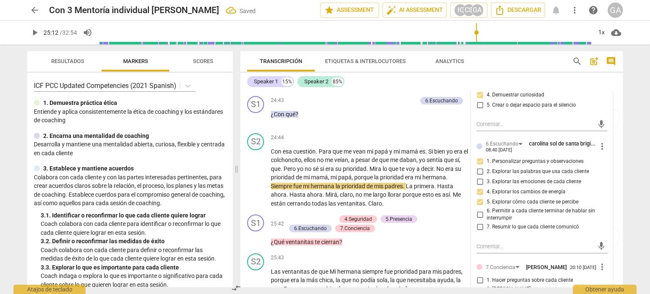
scroll to position [3759, 0]
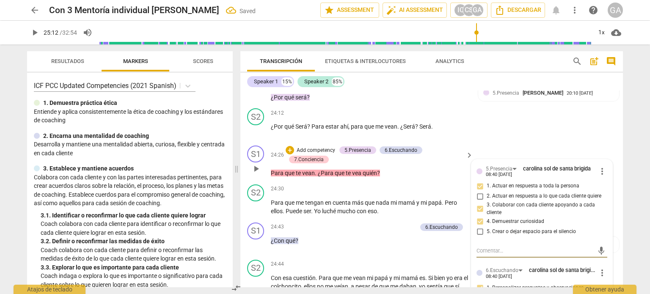
click at [327, 154] on p "Add competency" at bounding box center [316, 151] width 40 height 8
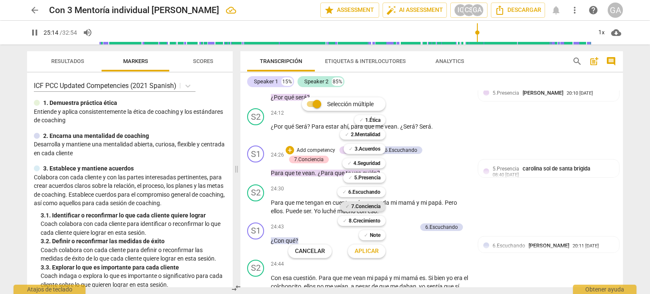
click at [376, 204] on b "7.Conciencia" at bounding box center [365, 206] width 29 height 10
click at [357, 249] on span "Aplicar" at bounding box center [366, 251] width 24 height 8
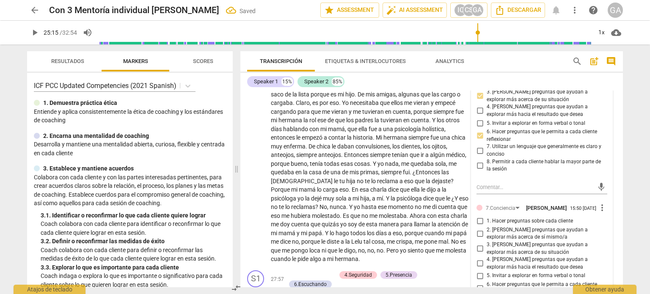
scroll to position [4140, 0]
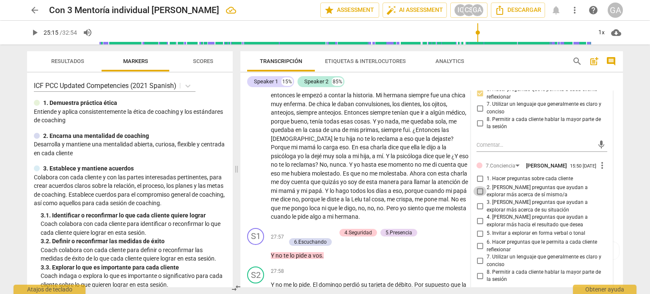
click at [478, 196] on input "2. [PERSON_NAME] preguntas que ayudan a explorar más acerca de sí mismo/a" at bounding box center [480, 191] width 14 height 10
click at [477, 211] on input "3. [PERSON_NAME] preguntas que ayudan a explorar más acerca de su situación" at bounding box center [480, 206] width 14 height 10
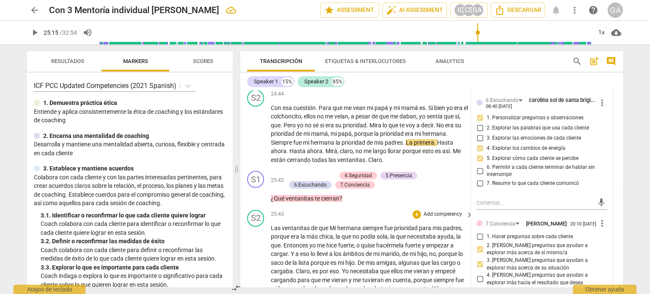
scroll to position [3886, 0]
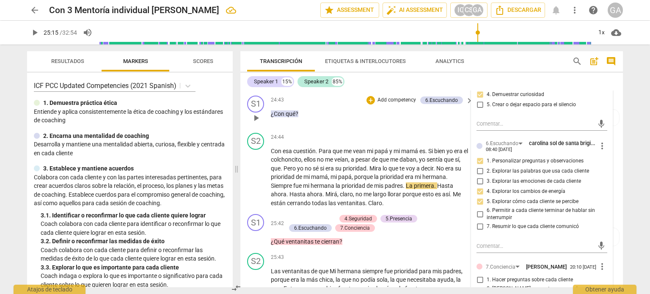
click at [316, 118] on p "¿Con qué ?" at bounding box center [370, 114] width 198 height 9
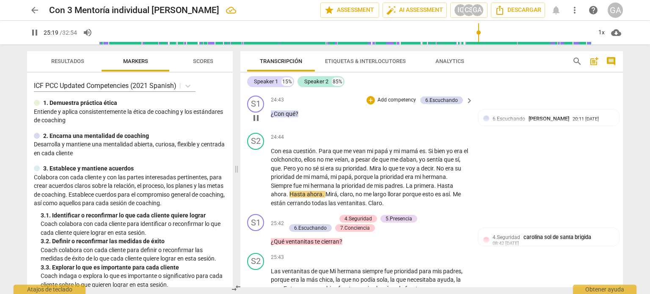
click at [389, 104] on p "Add competency" at bounding box center [396, 100] width 40 height 8
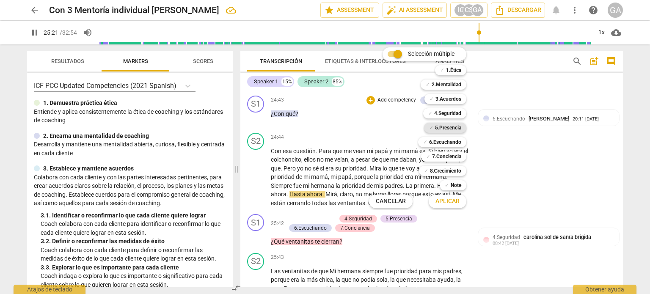
click at [444, 128] on b "5.Presencia" at bounding box center [448, 128] width 26 height 10
click at [445, 199] on span "Aplicar" at bounding box center [447, 201] width 24 height 8
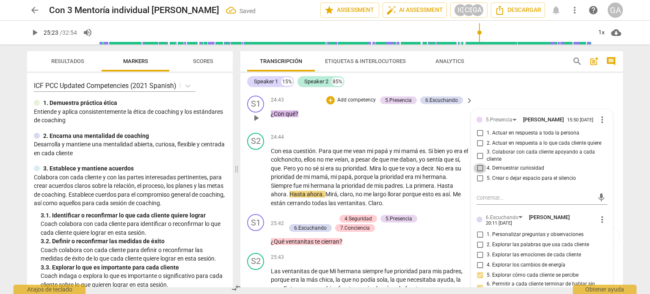
click at [477, 173] on input "4. Demuestrar curiosidad" at bounding box center [480, 168] width 14 height 10
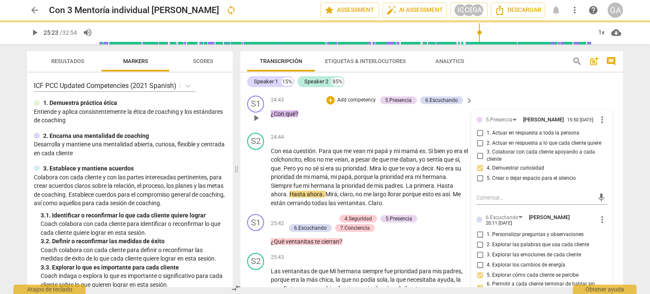
click at [314, 126] on div "24:43 + Add competency 5.Presencia 6.Escuchando keyboard_arrow_right ¿Con qué ?" at bounding box center [372, 111] width 203 height 30
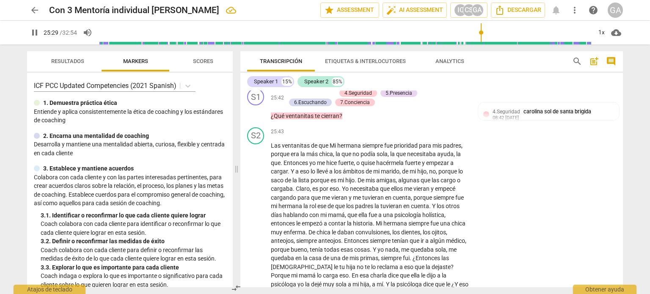
scroll to position [4013, 0]
click at [311, 106] on div "+ Add competency 4.Seguridad 5.Presencia 6.Escuchando 7.Conciencia" at bounding box center [373, 96] width 177 height 19
click at [312, 96] on p "Add competency" at bounding box center [316, 92] width 40 height 8
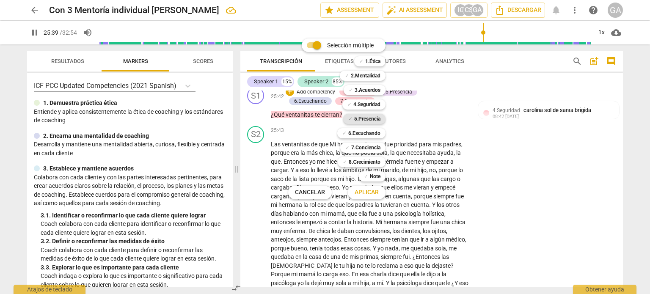
click at [371, 120] on b "5.Presencia" at bounding box center [367, 119] width 26 height 10
click at [368, 190] on span "Aplicar" at bounding box center [366, 192] width 24 height 8
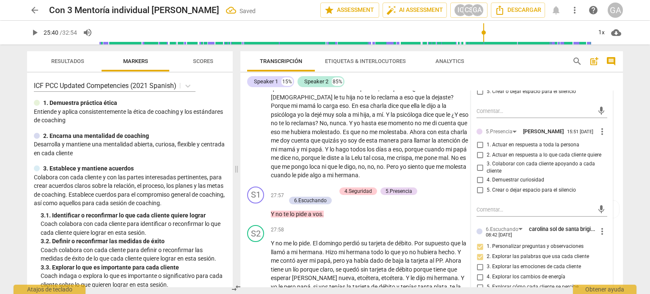
scroll to position [4182, 0]
click at [478, 184] on input "4. Demuestrar curiosidad" at bounding box center [480, 179] width 14 height 10
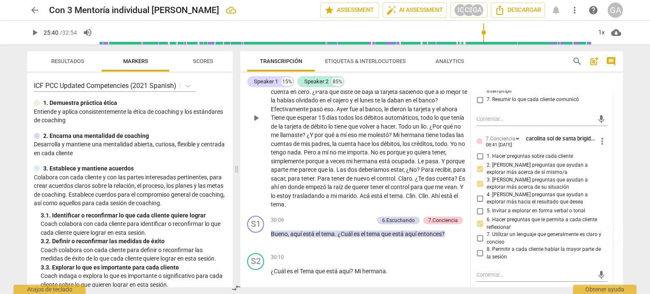
scroll to position [4478, 0]
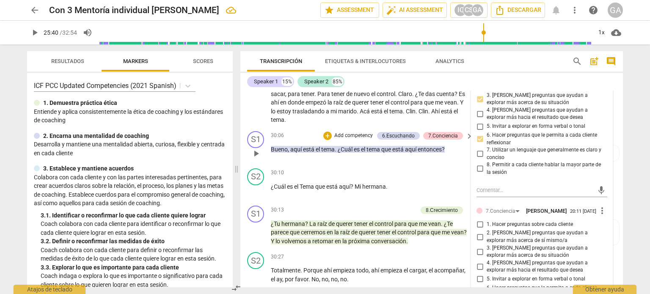
click at [352, 140] on p "Add competency" at bounding box center [353, 136] width 40 height 8
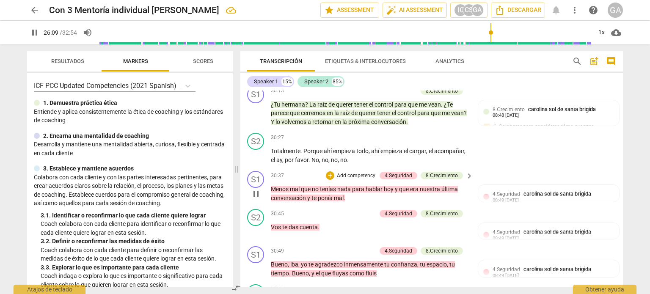
scroll to position [4513, 0]
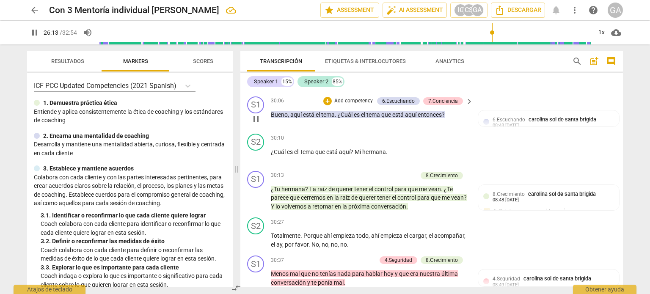
click at [337, 105] on p "Add competency" at bounding box center [353, 101] width 40 height 8
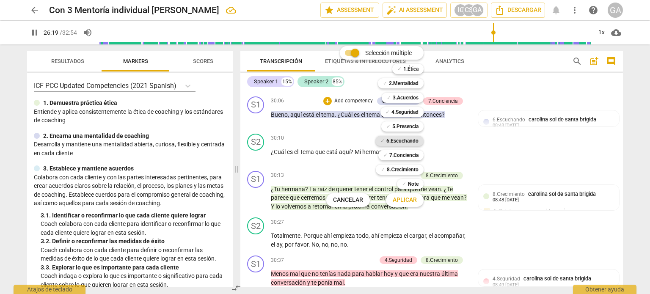
scroll to position [4133, 0]
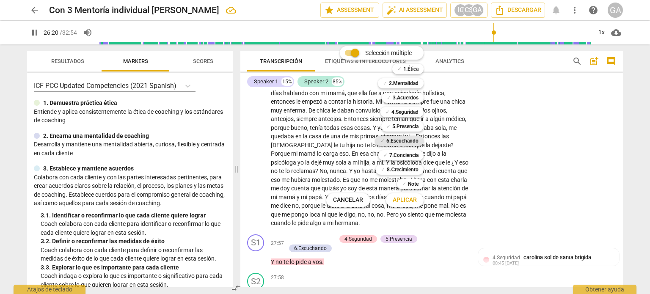
click at [406, 140] on b "6.Escuchando" at bounding box center [402, 141] width 32 height 10
click at [404, 154] on b "7.Conciencia" at bounding box center [403, 155] width 29 height 10
click at [411, 197] on span "Aplicar" at bounding box center [404, 200] width 24 height 8
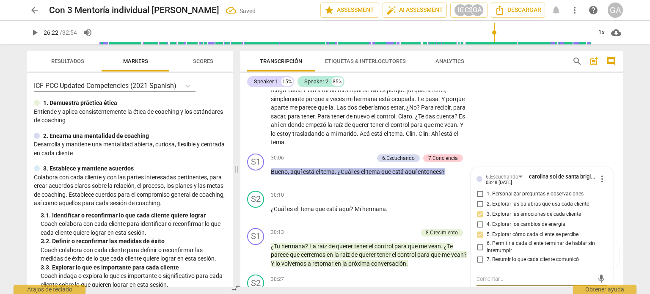
scroll to position [4572, 0]
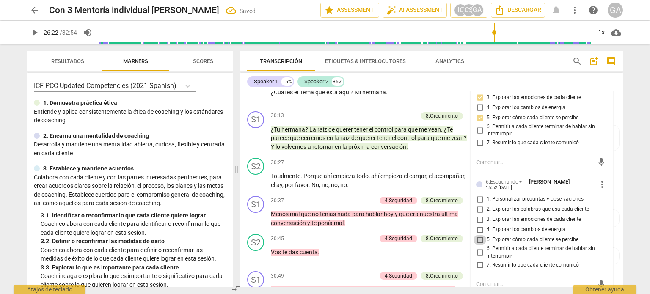
click at [478, 245] on input "5. Explorar cómo cada cliente se percibe" at bounding box center [480, 240] width 14 height 10
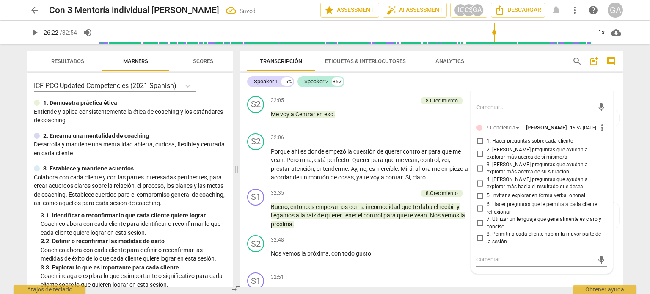
scroll to position [4911, 0]
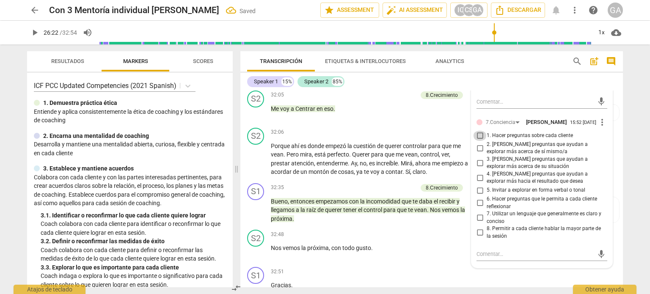
click at [478, 141] on input "1. Hacer preguntas sobre cada cliente" at bounding box center [480, 136] width 14 height 10
click at [432, 121] on div "32:05 + Add competency 8.Сrecimiento keyboard_arrow_right Me voy a Centrar en e…" at bounding box center [372, 105] width 203 height 30
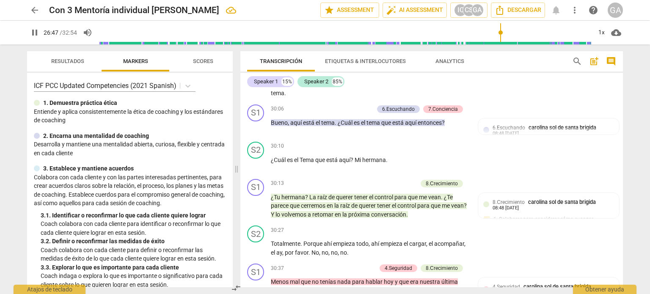
scroll to position [4506, 0]
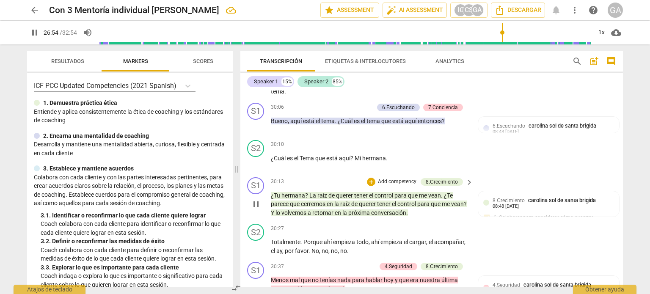
click at [395, 186] on p "Add competency" at bounding box center [397, 182] width 40 height 8
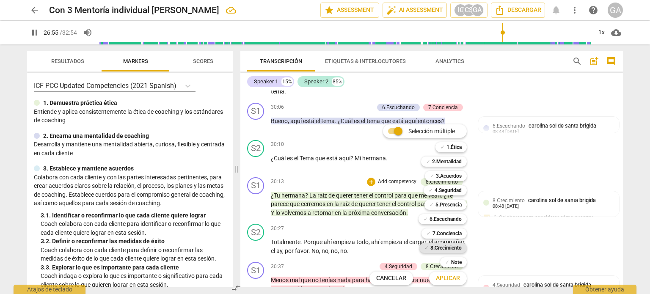
click at [443, 246] on b "8.Сrecimiento" at bounding box center [446, 248] width 32 height 10
click at [447, 280] on span "Aplicar" at bounding box center [448, 278] width 24 height 8
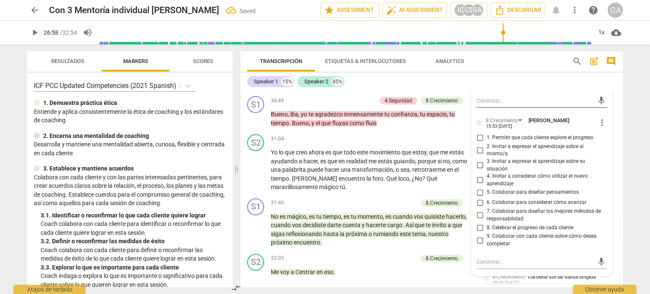
scroll to position [4768, 0]
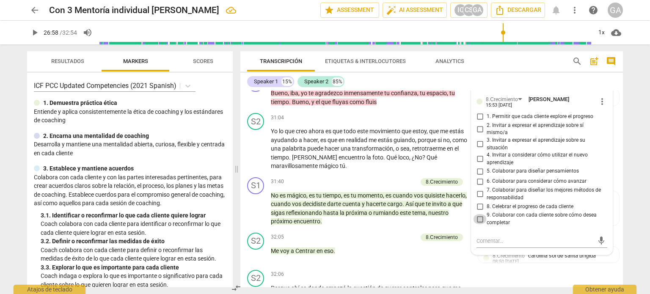
click at [479, 224] on input "9. Colaborar con cada cliente sobre cómo desea completar" at bounding box center [480, 219] width 14 height 10
click at [479, 245] on textarea at bounding box center [534, 241] width 117 height 8
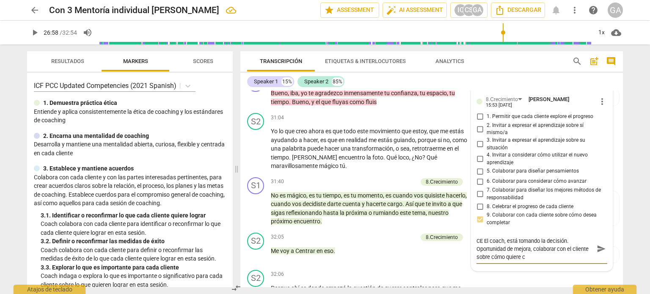
scroll to position [0, 0]
click at [564, 261] on textarea "CE El coach, está tomando la decisión. Oportunidad de mejora, colaborar con el …" at bounding box center [534, 249] width 117 height 24
click at [536, 261] on textarea "CE El coach, está tomando la decisión. Oportunidad de mejora: Explorar los apre…" at bounding box center [534, 249] width 117 height 24
click at [351, 226] on p "No es mágico , es tu tiempo , es tu momento , es cuando vos quisiste hacerlo , …" at bounding box center [370, 208] width 198 height 35
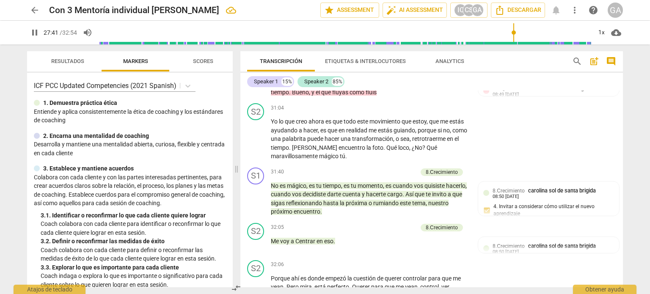
scroll to position [4272, 0]
